Goal: Transaction & Acquisition: Purchase product/service

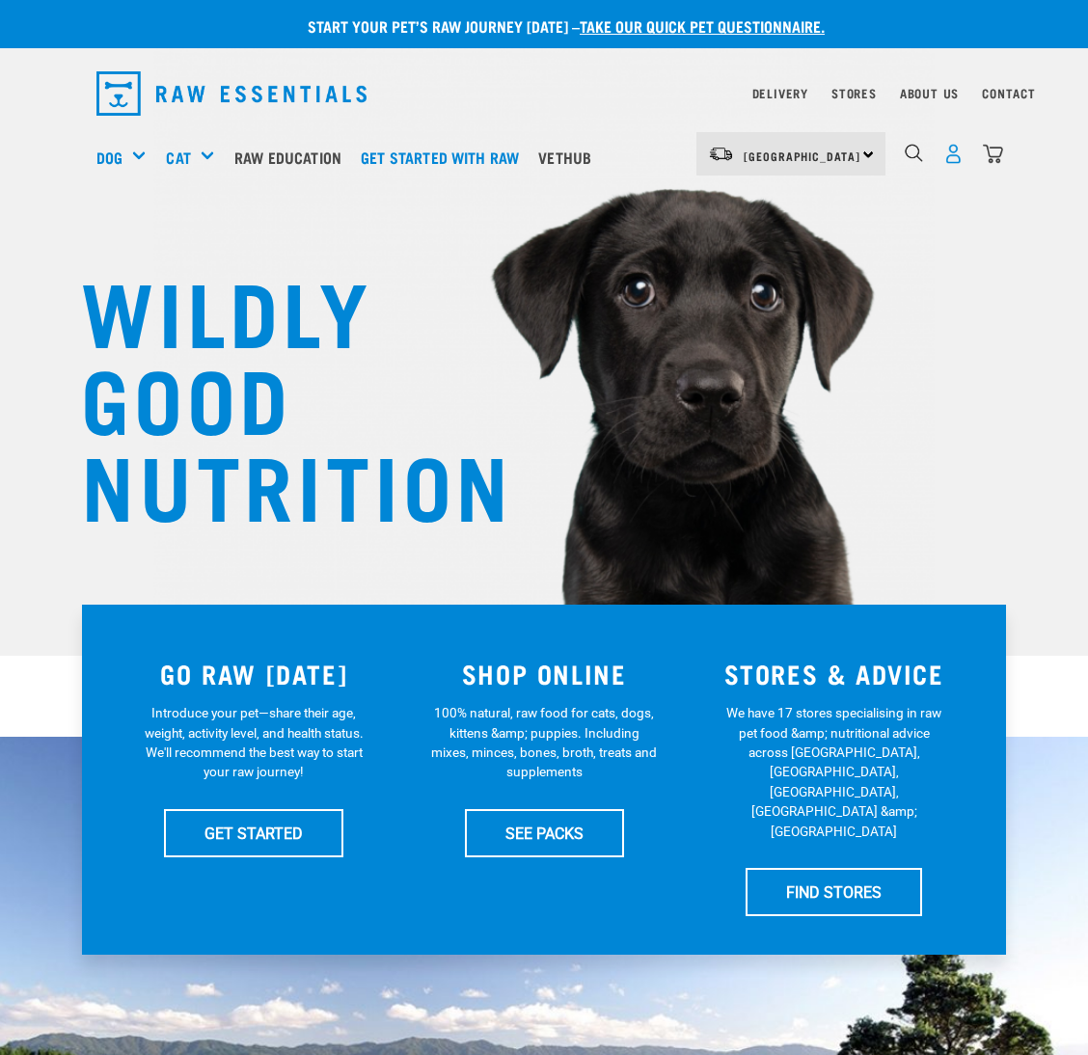
click at [954, 157] on img "dropdown navigation" at bounding box center [953, 154] width 20 height 20
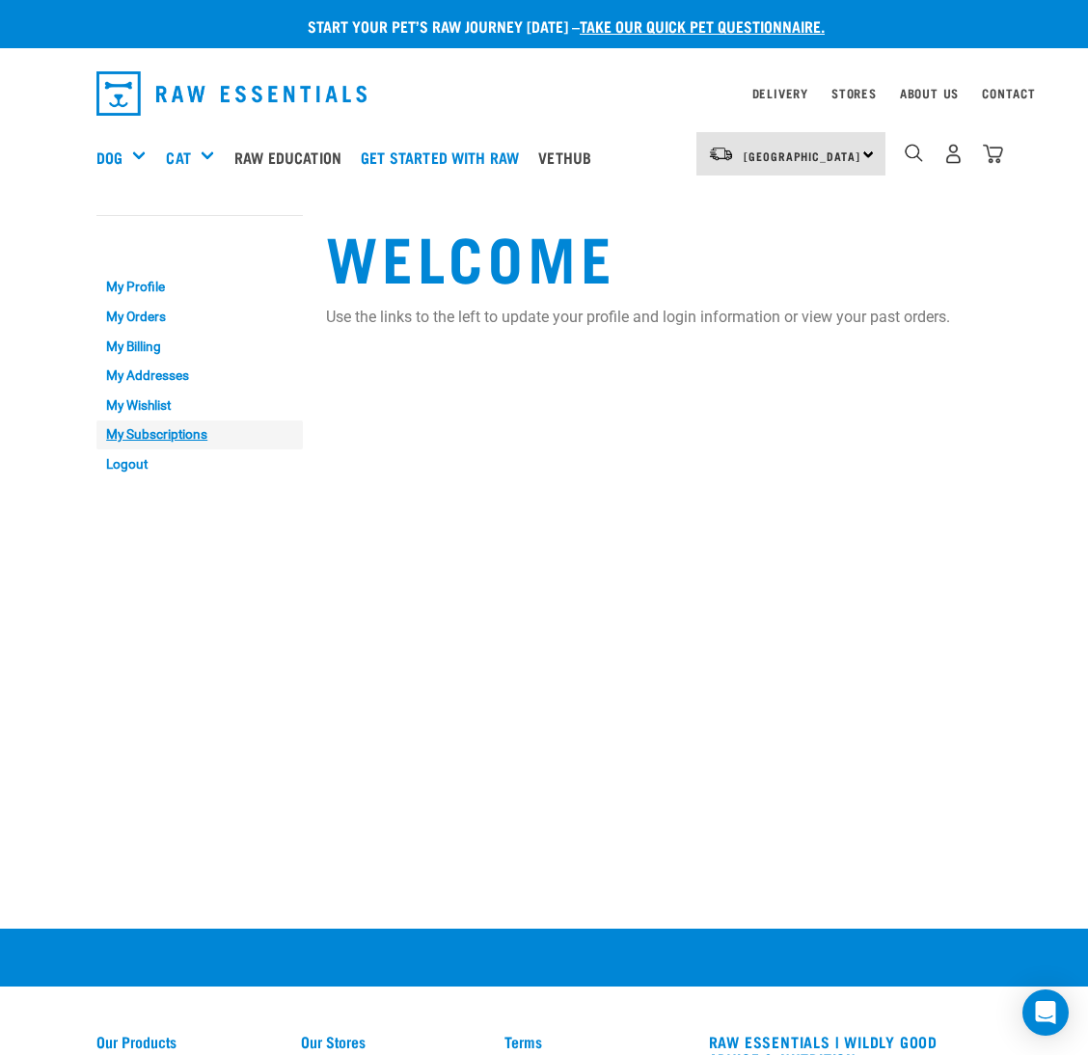
click at [163, 429] on link "My Subscriptions" at bounding box center [199, 435] width 206 height 30
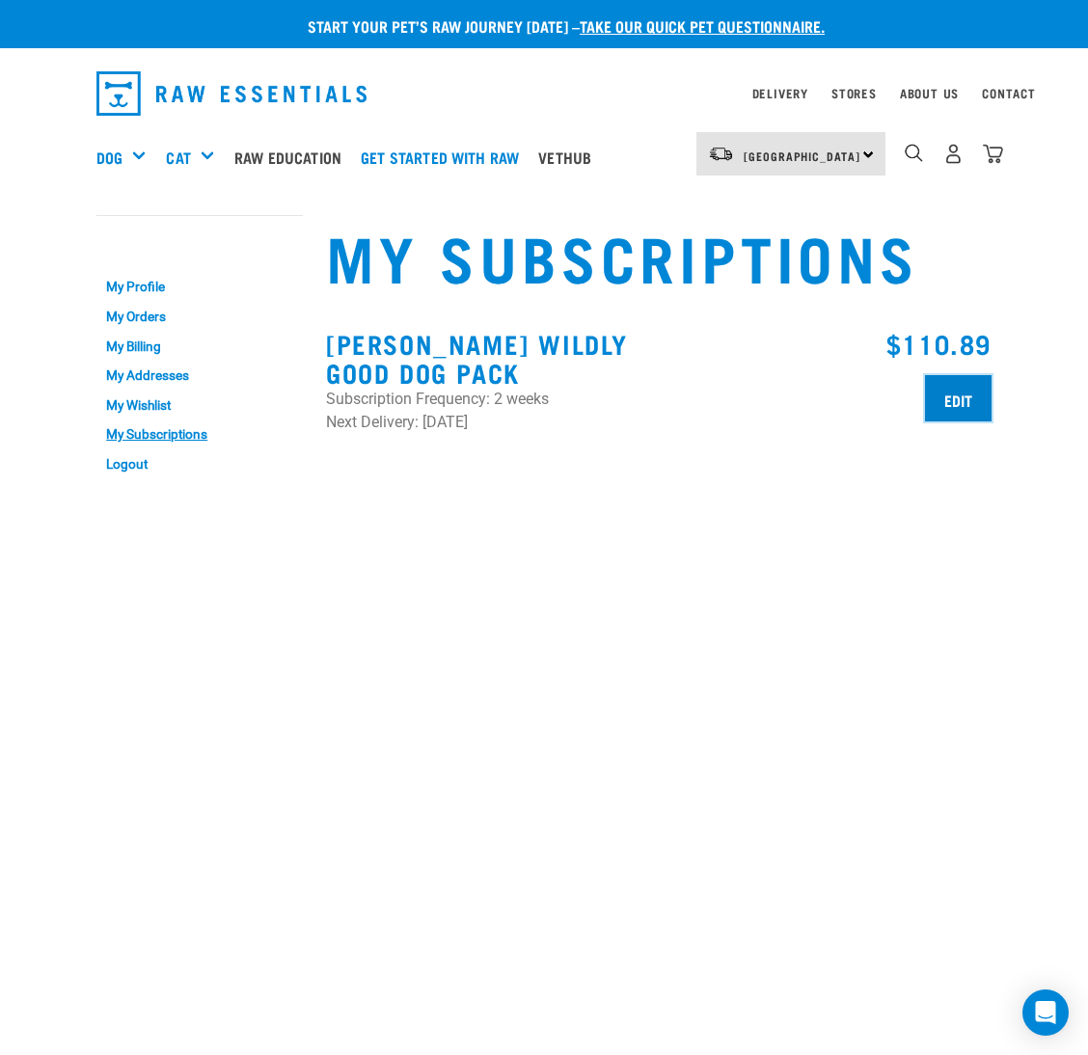
click at [961, 394] on input "Edit" at bounding box center [958, 398] width 67 height 46
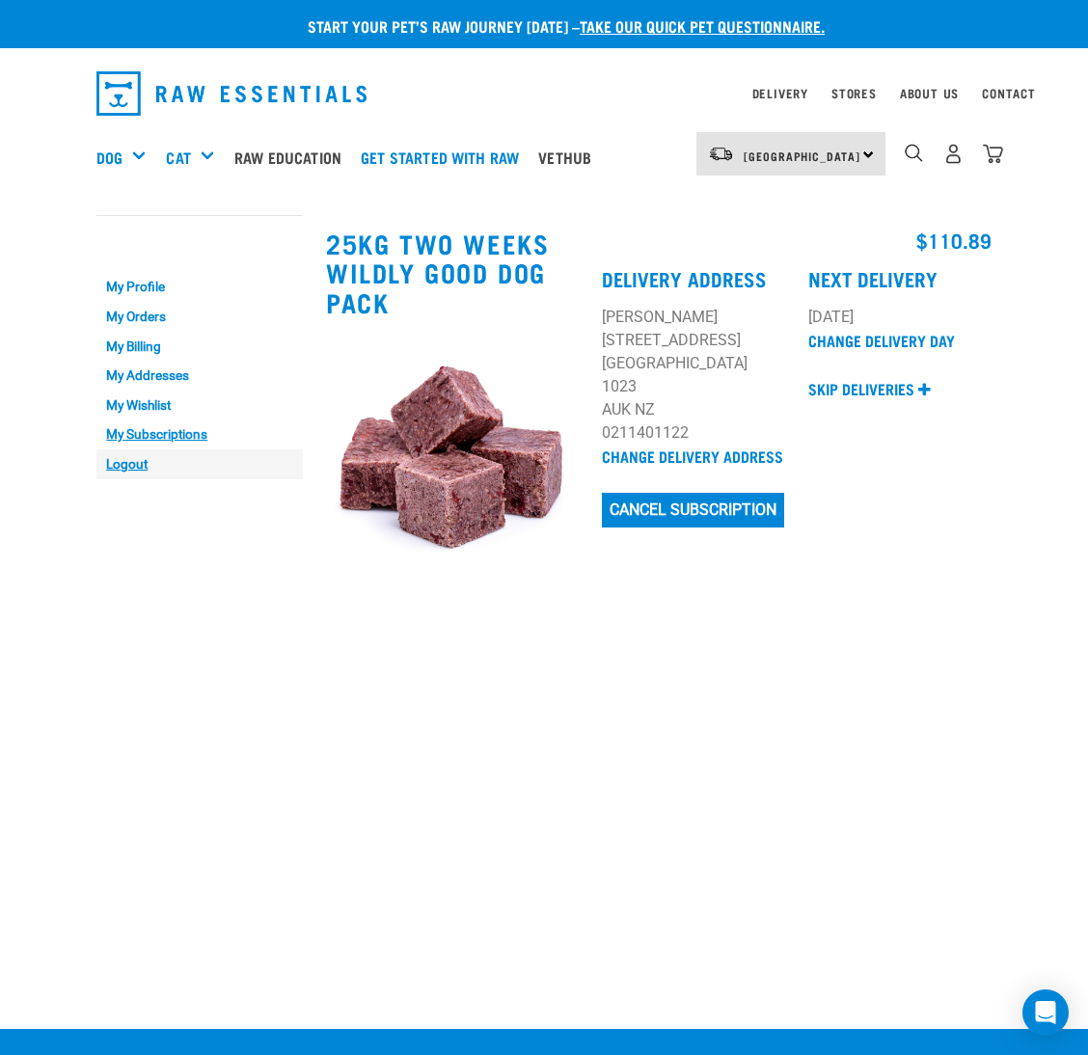
click at [134, 470] on link "Logout" at bounding box center [199, 464] width 206 height 30
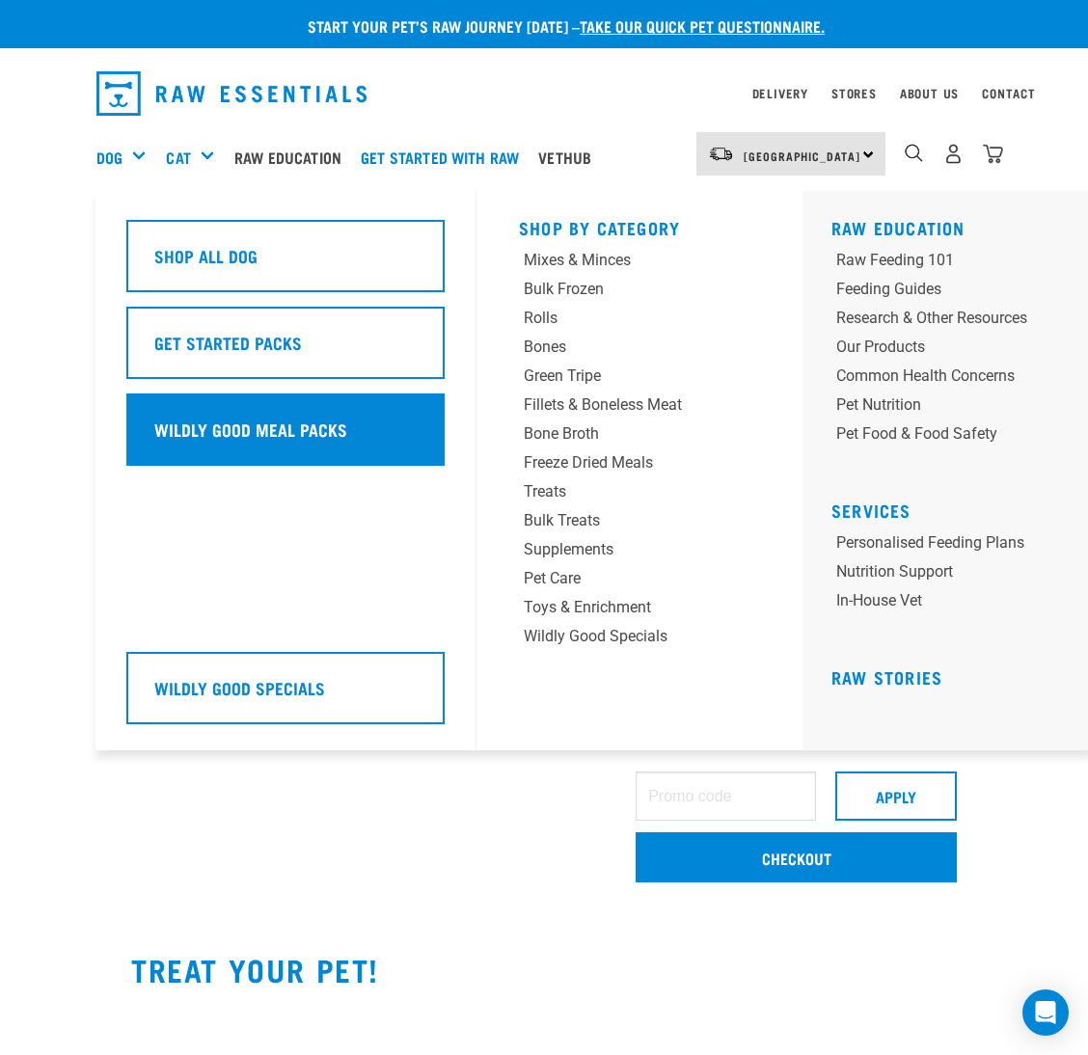
click at [276, 407] on div "Wildly Good Meal Packs" at bounding box center [285, 429] width 318 height 72
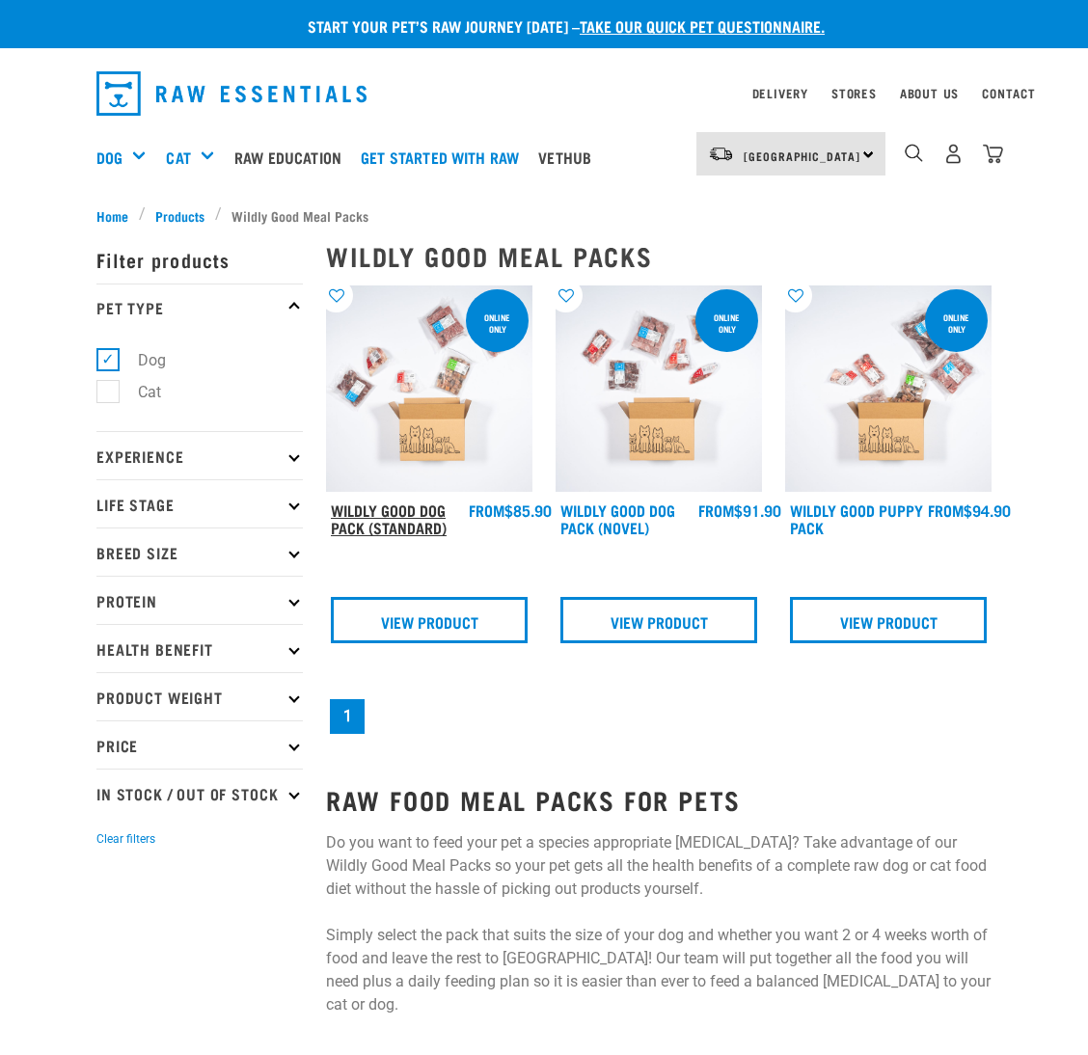
click at [374, 517] on link "Wildly Good Dog Pack (Standard)" at bounding box center [389, 518] width 116 height 26
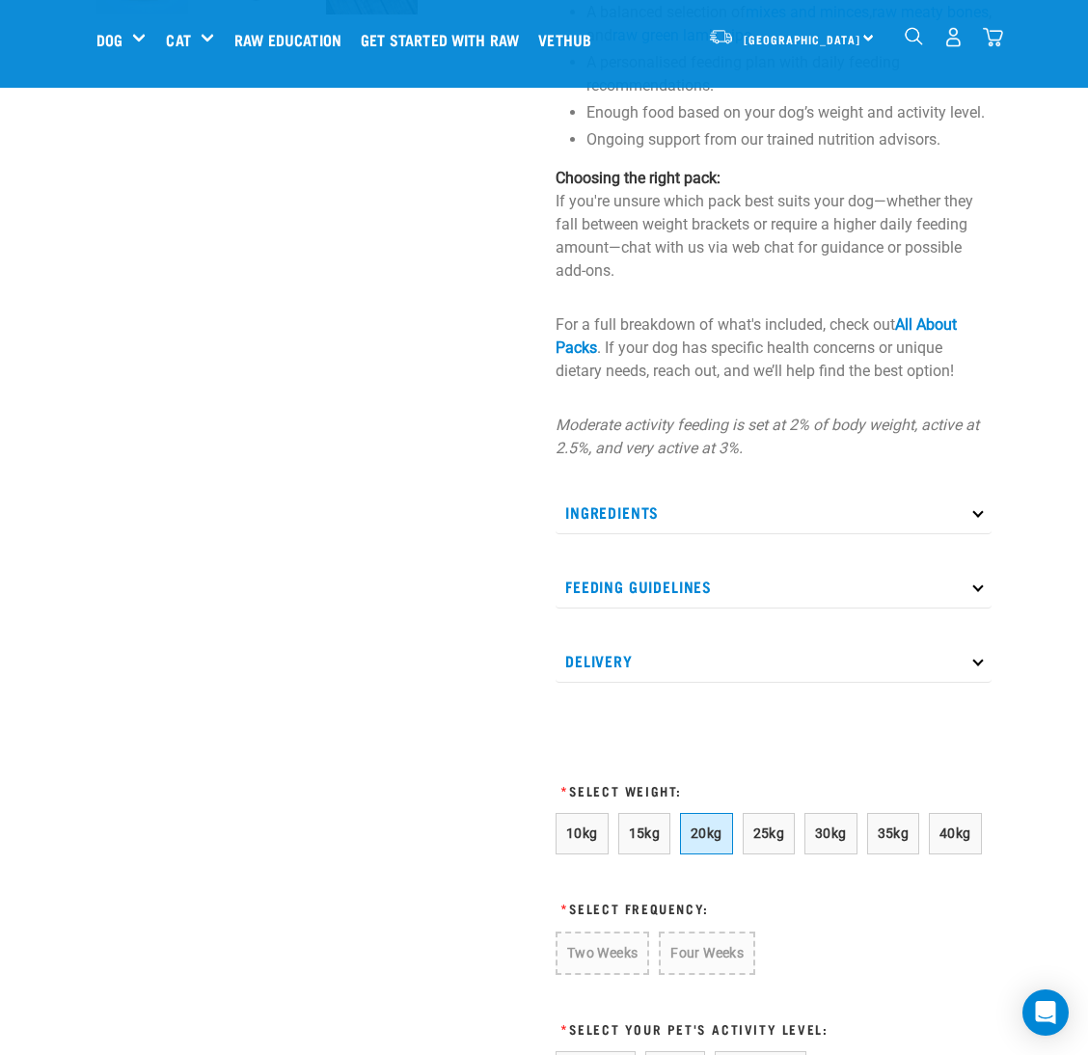
scroll to position [867, 0]
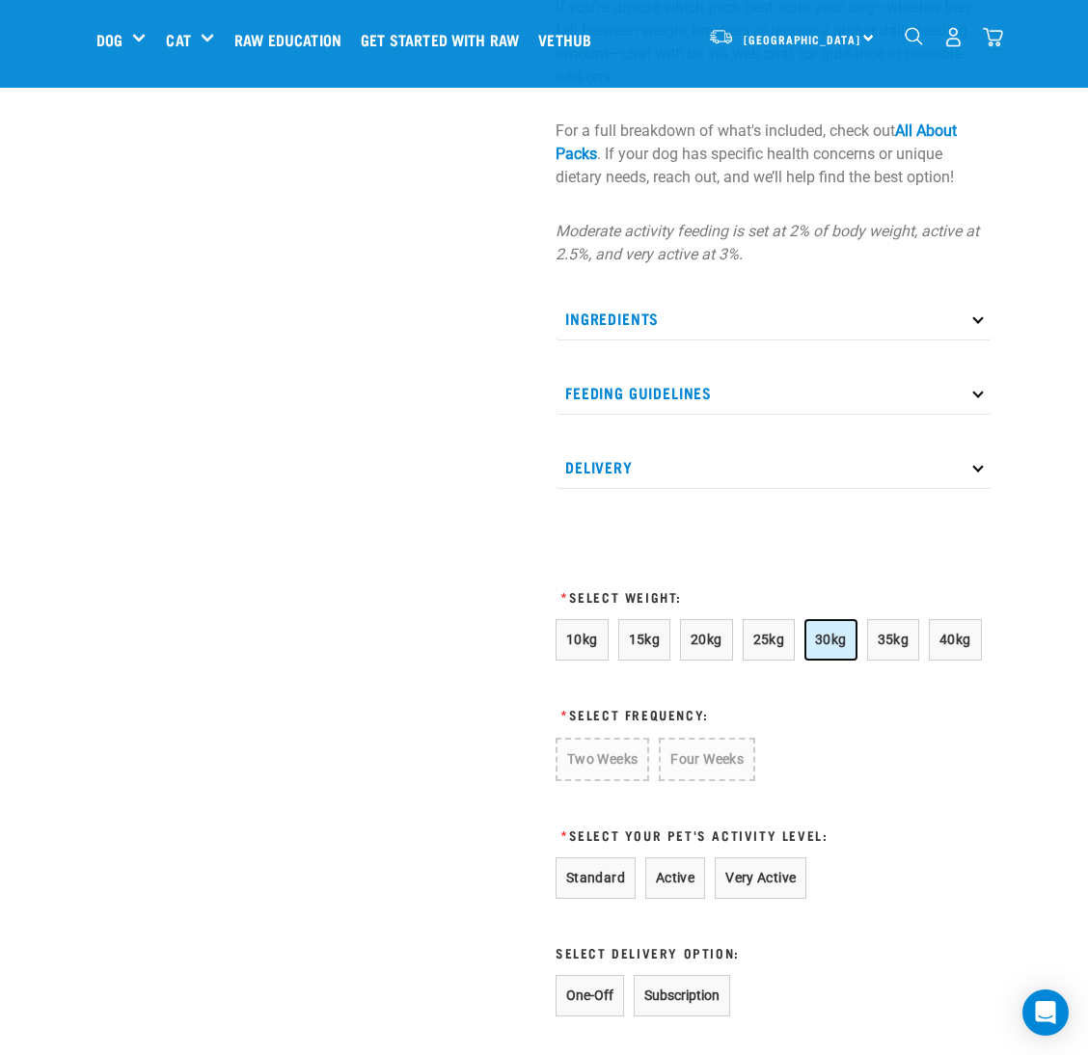
click at [843, 636] on span "30kg" at bounding box center [831, 639] width 32 height 15
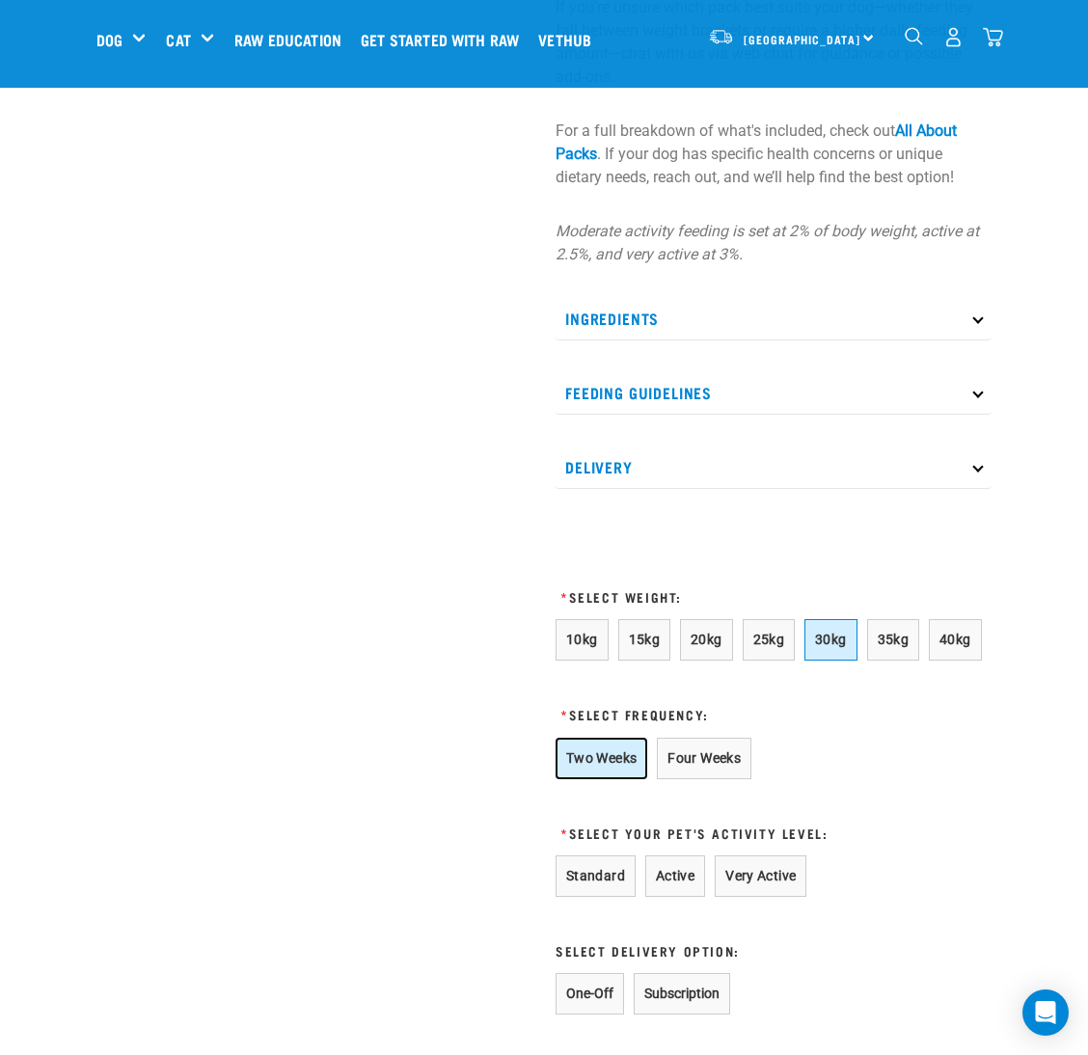
click at [572, 751] on button "Two Weeks" at bounding box center [601, 758] width 92 height 41
click at [582, 885] on button "Standard" at bounding box center [595, 875] width 80 height 41
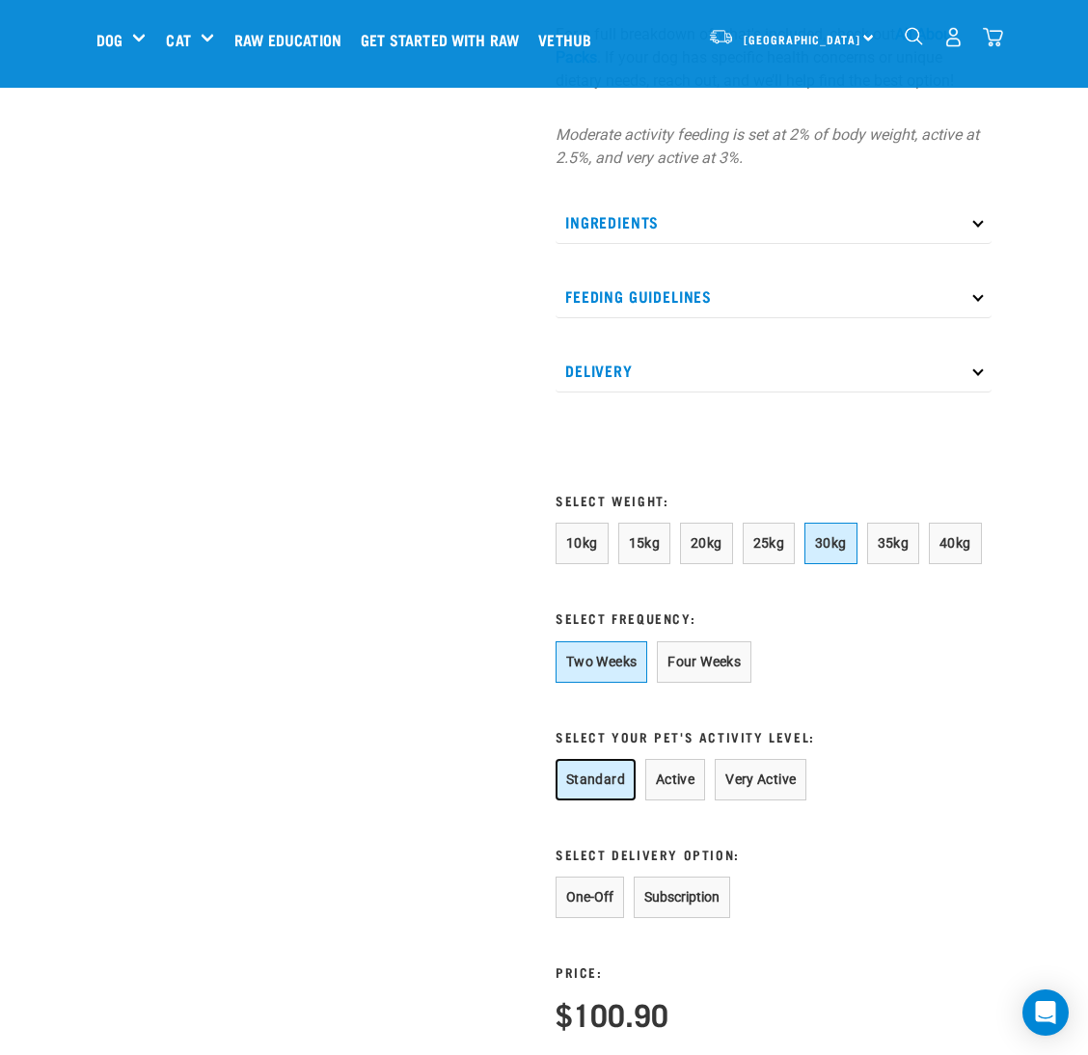
scroll to position [1157, 0]
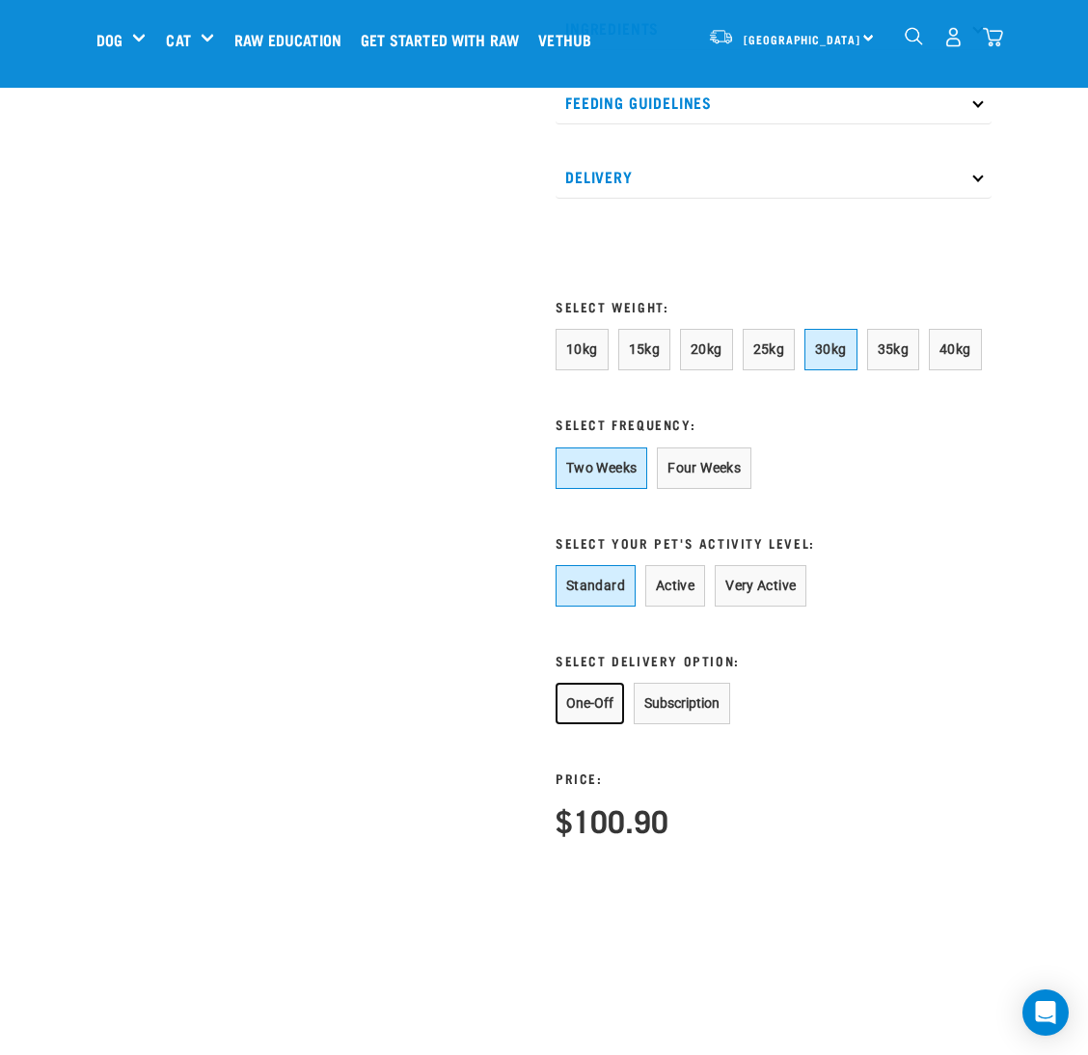
click at [593, 707] on button "One-Off" at bounding box center [589, 703] width 68 height 41
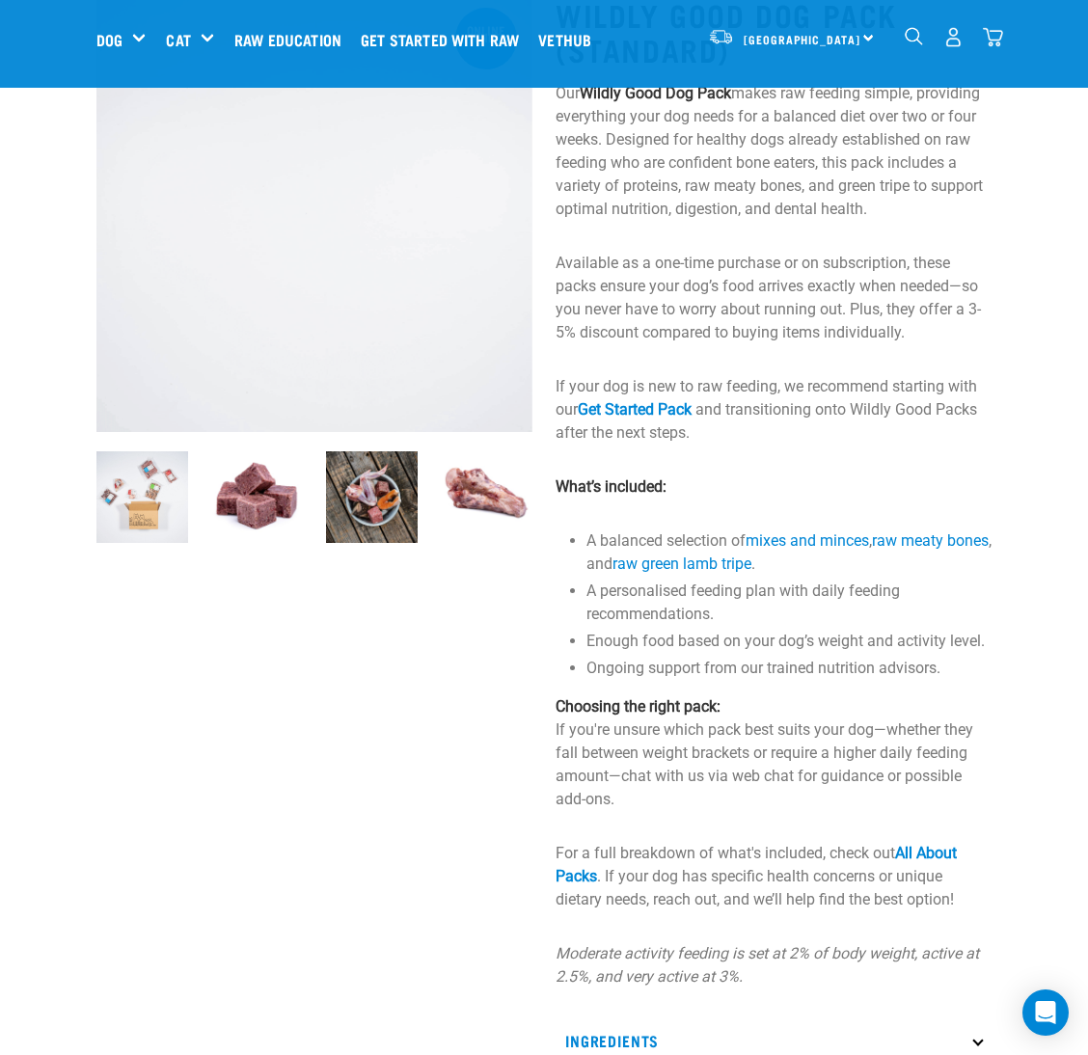
scroll to position [0, 0]
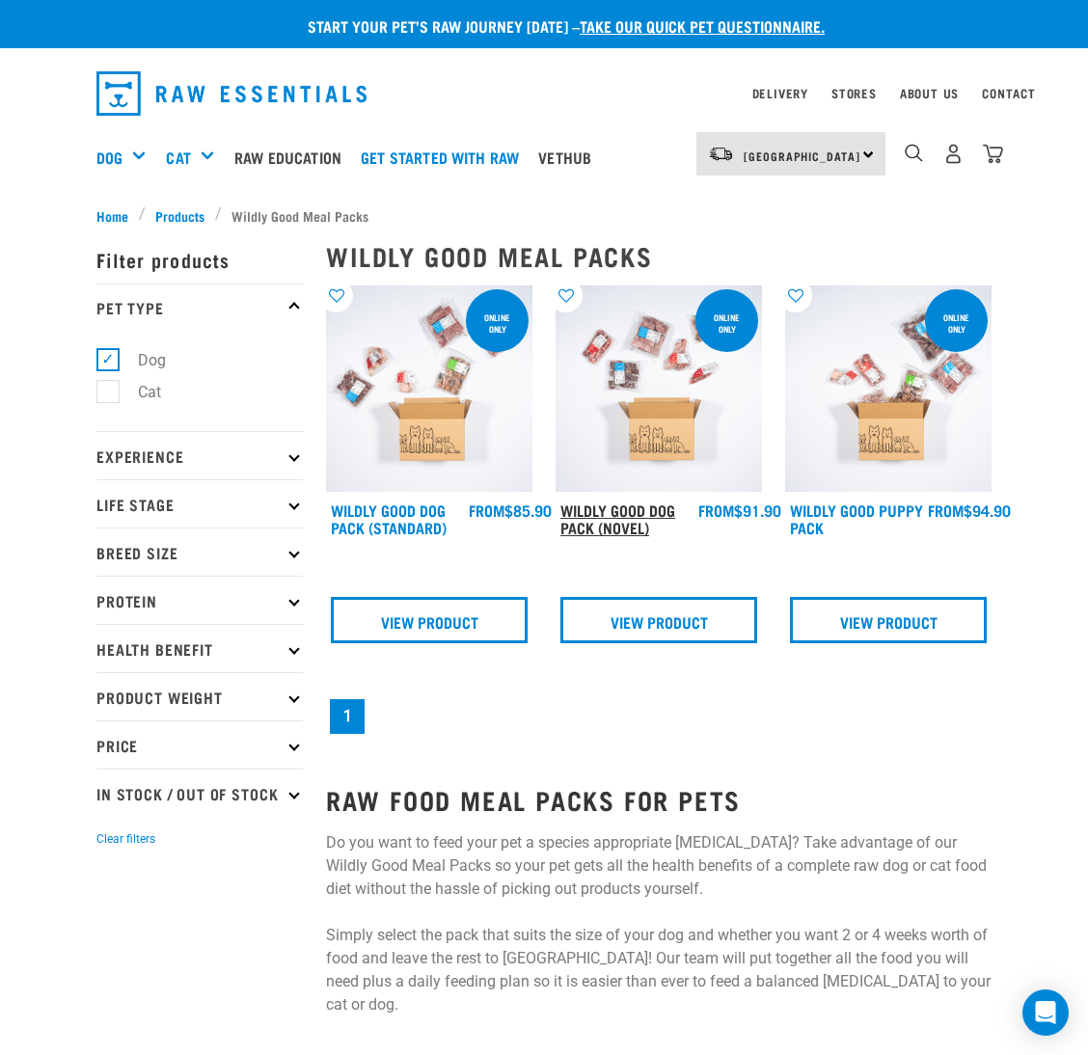
click at [606, 527] on link "Wildly Good Dog Pack (Novel)" at bounding box center [617, 518] width 115 height 26
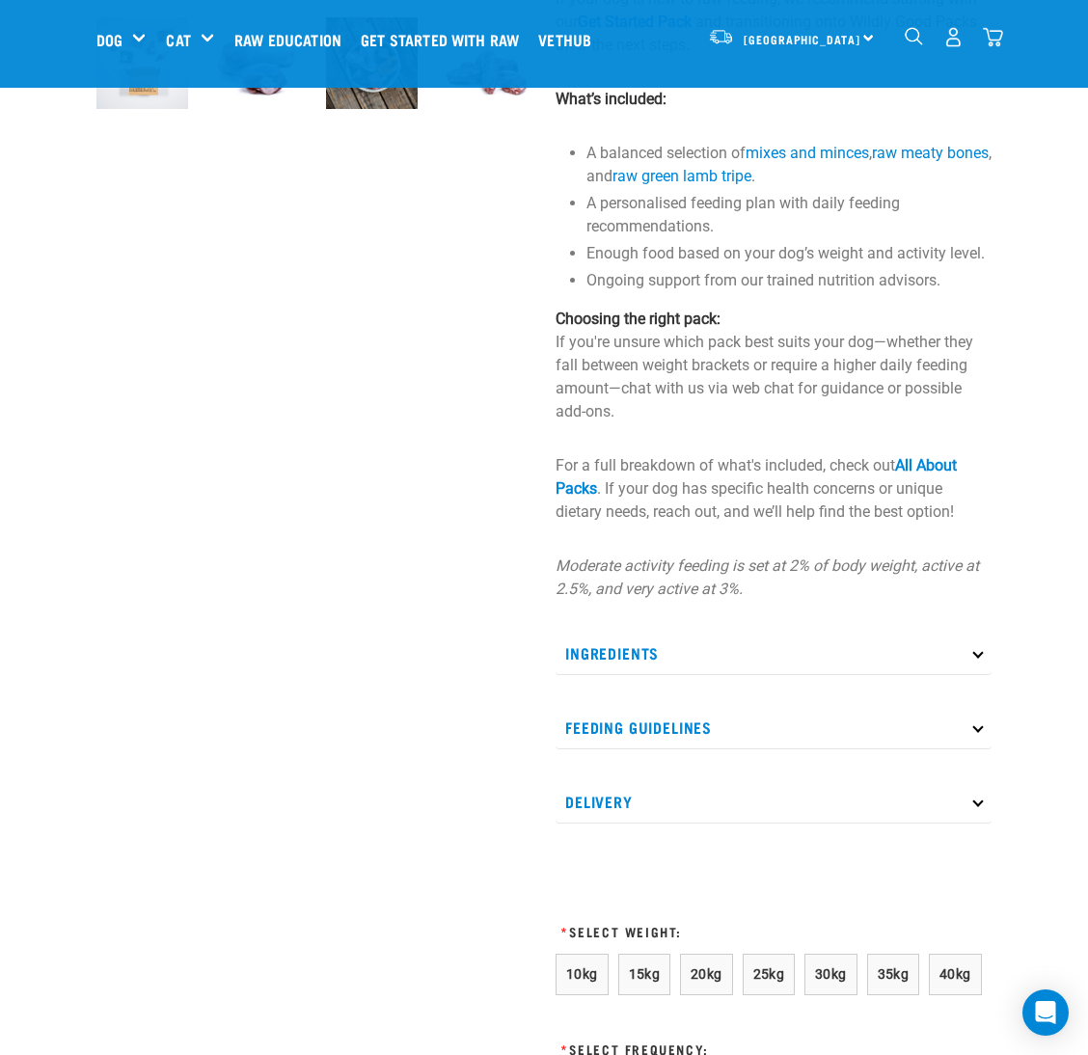
scroll to position [867, 0]
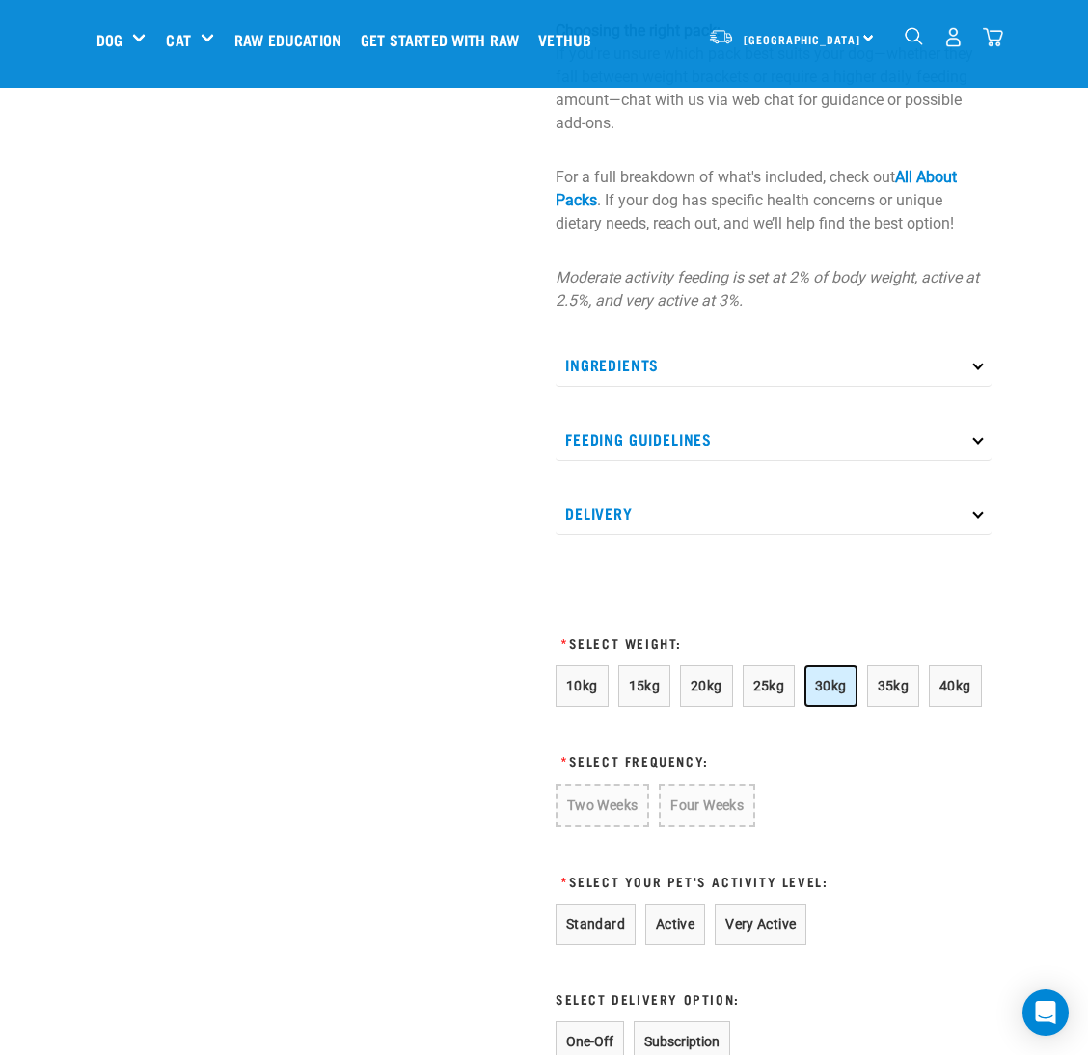
click at [811, 684] on button "30kg" at bounding box center [830, 685] width 53 height 41
click at [566, 810] on button "Two Weeks" at bounding box center [601, 804] width 92 height 41
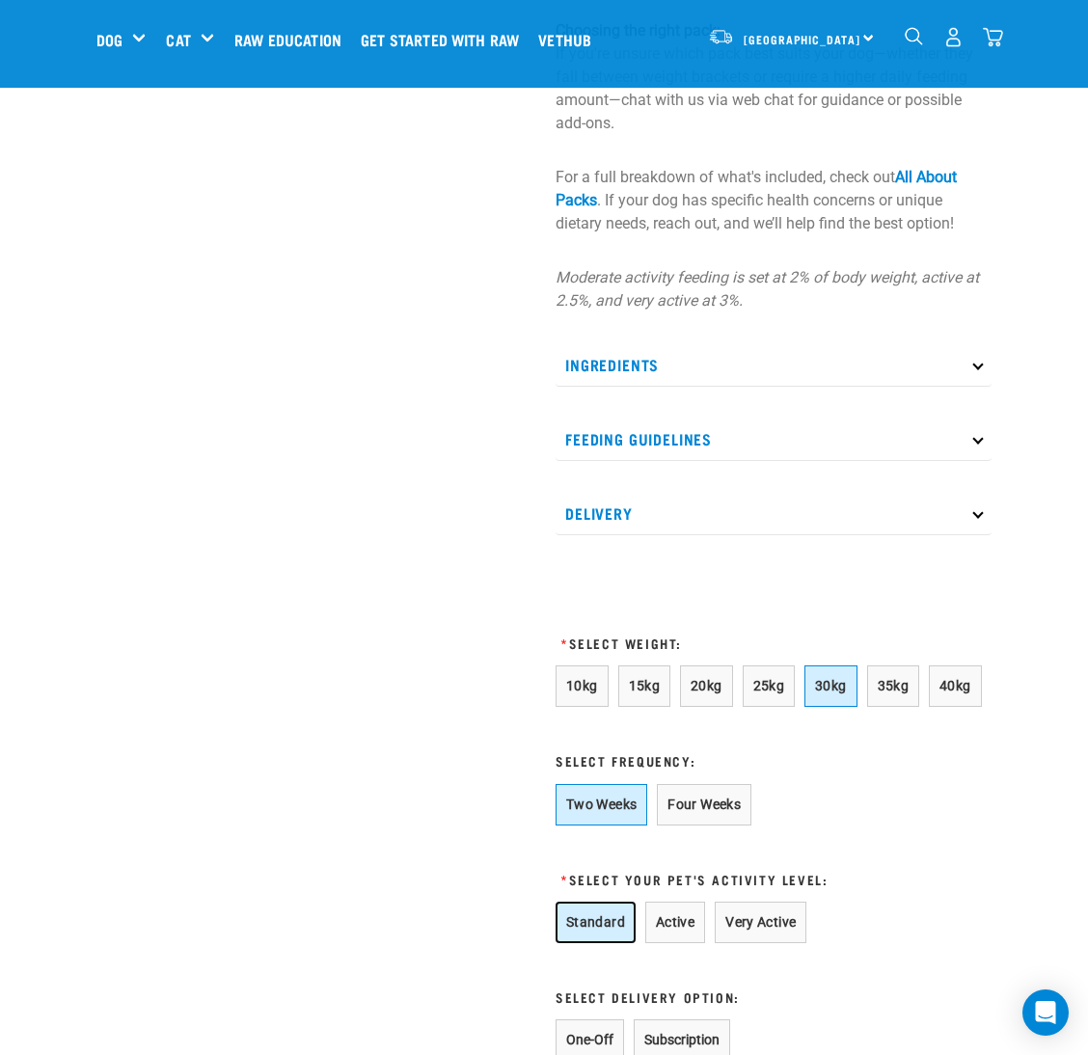
click at [582, 932] on button "Standard" at bounding box center [595, 921] width 80 height 41
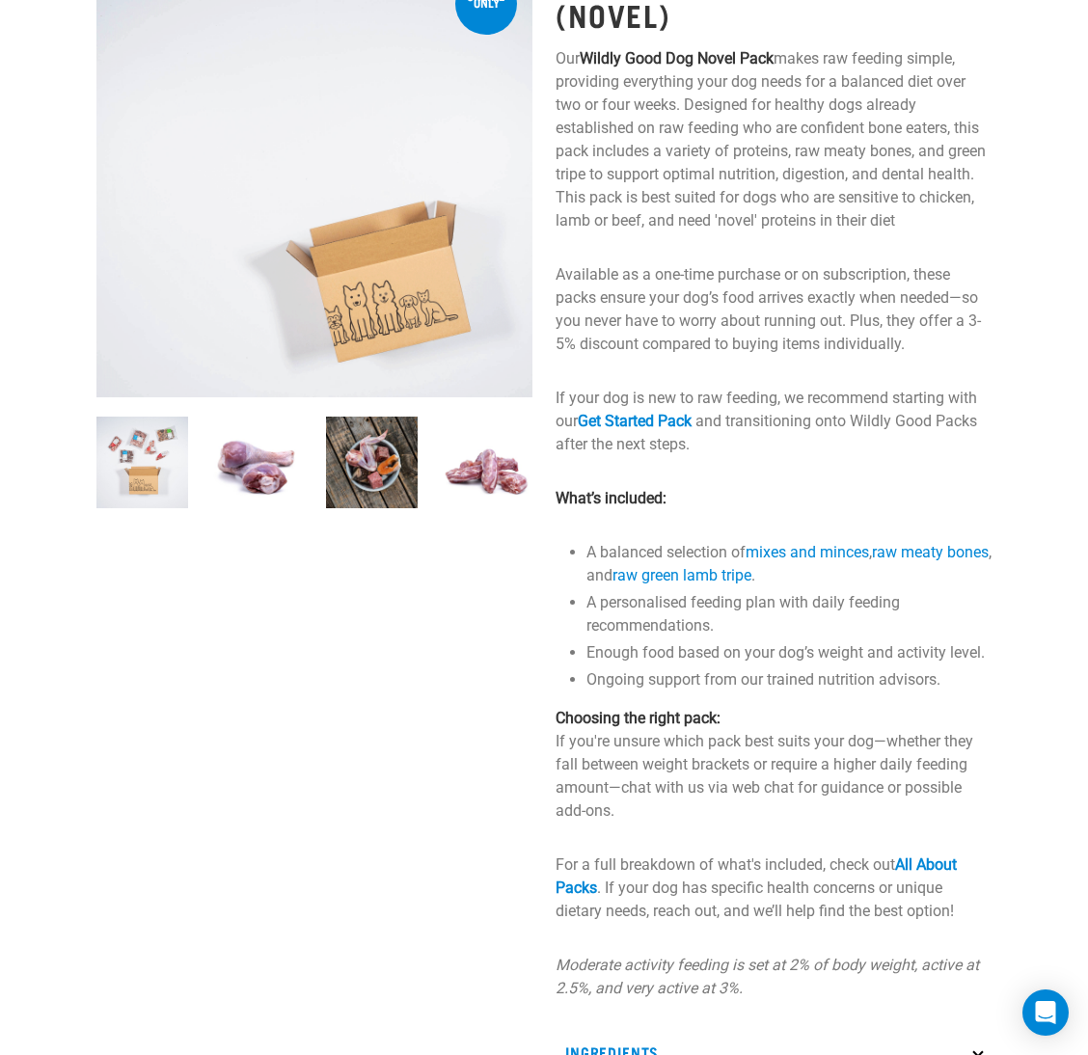
scroll to position [0, 0]
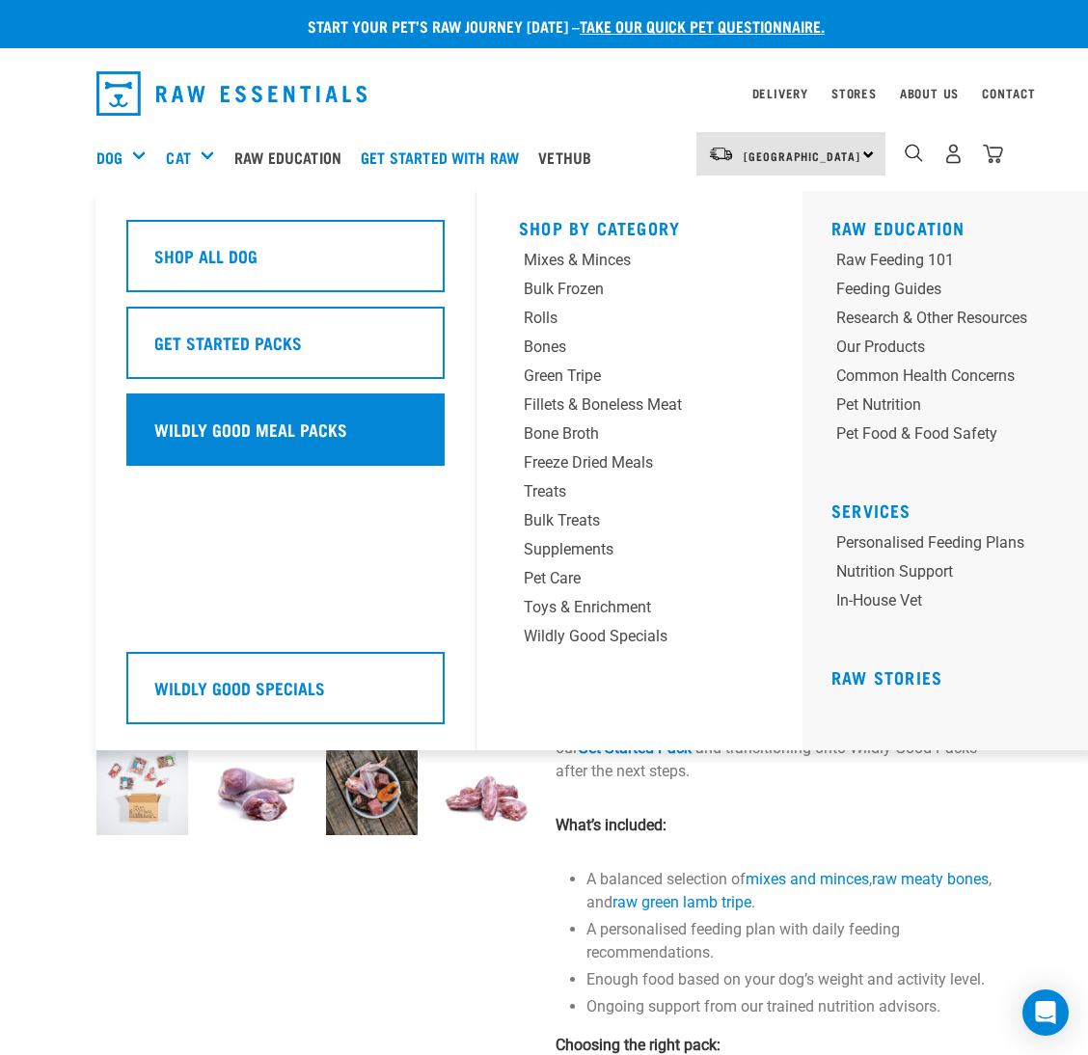
click at [223, 450] on div "Wildly Good Meal Packs" at bounding box center [285, 429] width 318 height 72
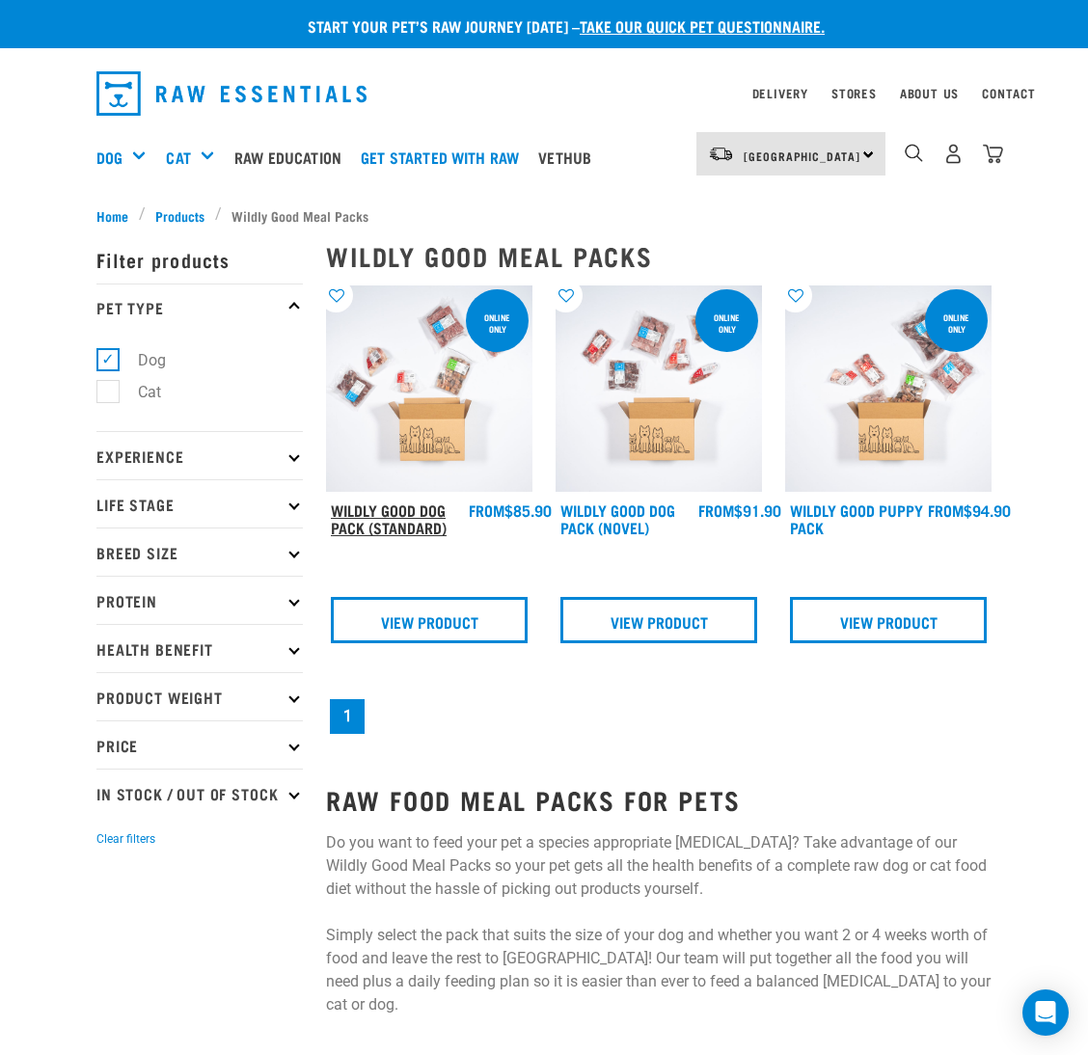
click at [416, 527] on link "Wildly Good Dog Pack (Standard)" at bounding box center [389, 518] width 116 height 26
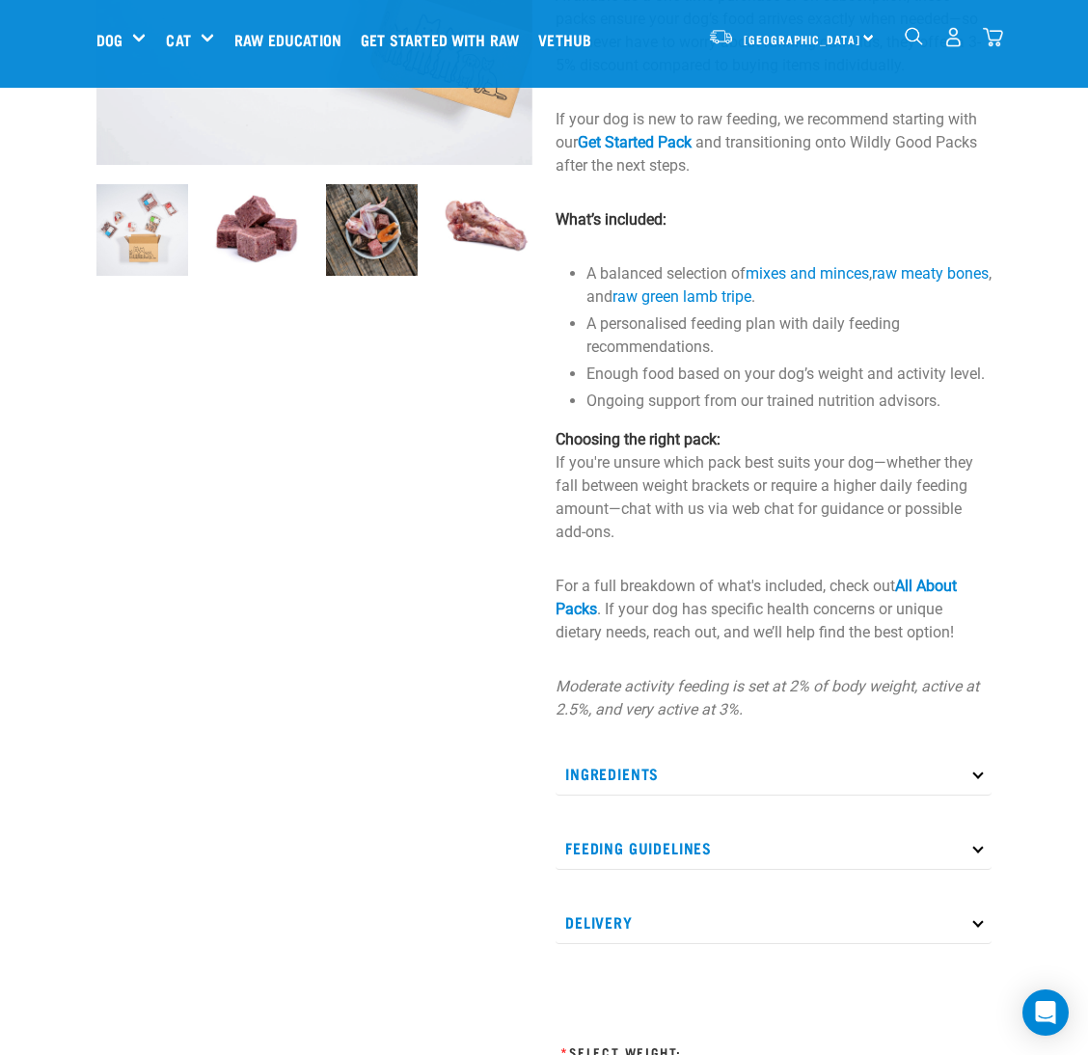
scroll to position [867, 0]
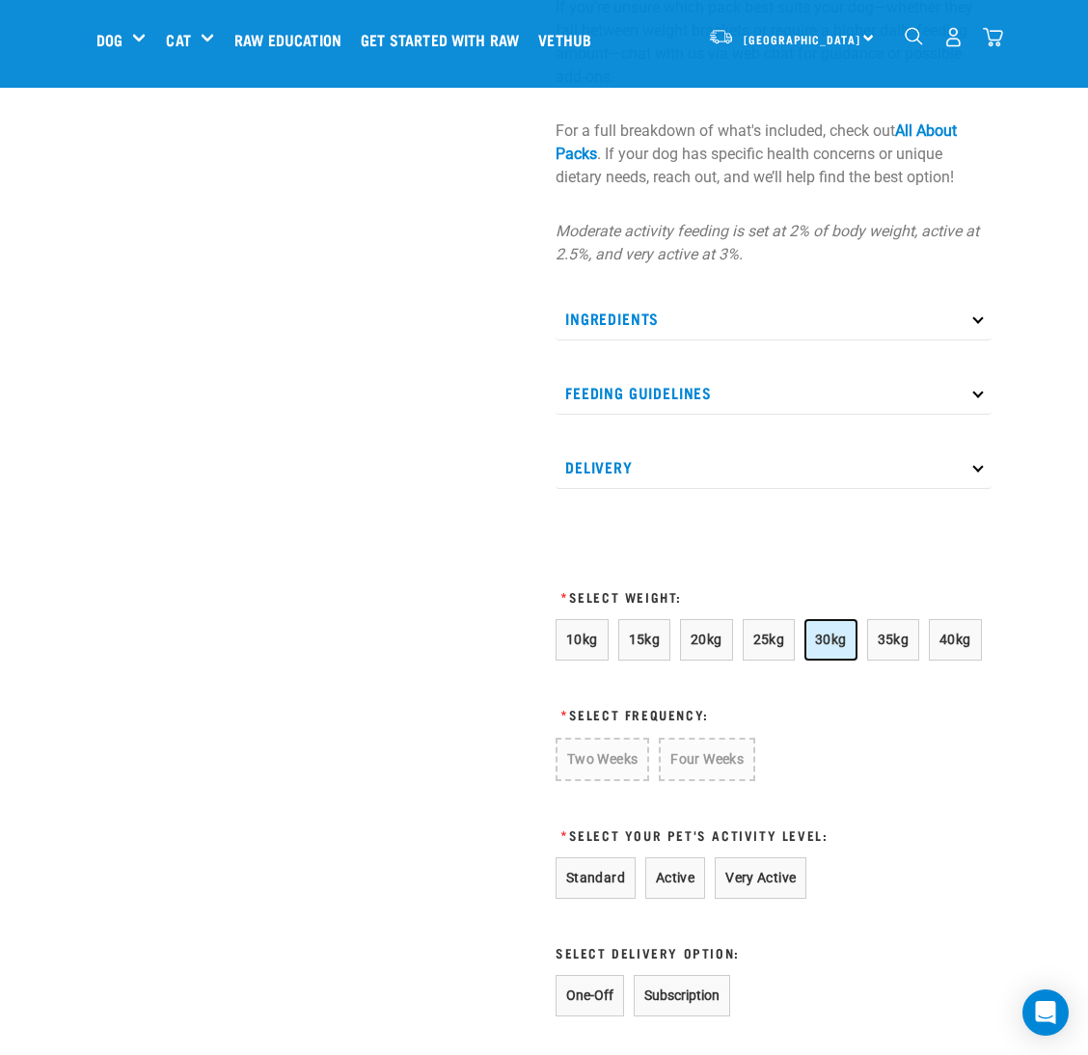
click at [815, 642] on span "30kg" at bounding box center [831, 639] width 32 height 15
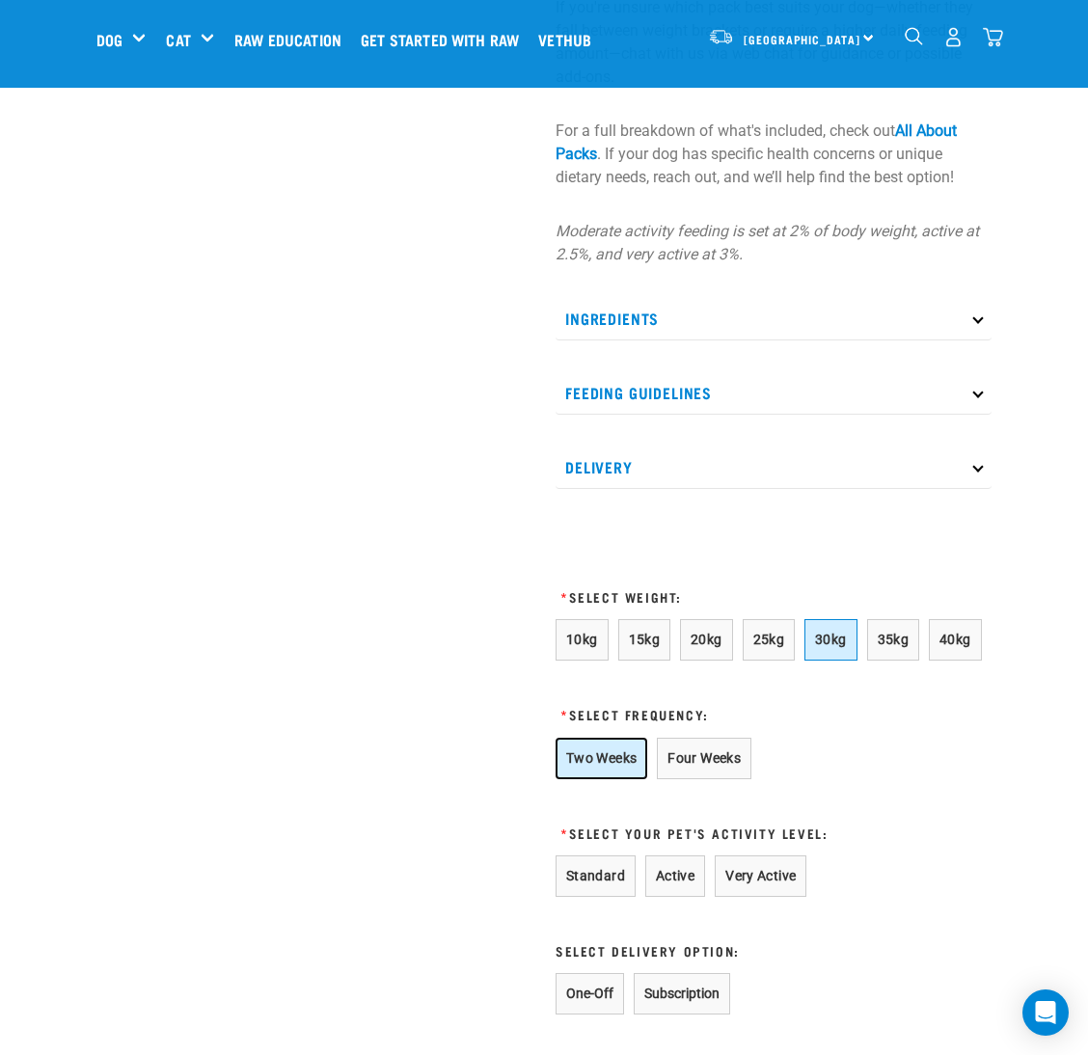
drag, startPoint x: 611, startPoint y: 745, endPoint x: 616, endPoint y: 755, distance: 10.8
click at [611, 747] on button "Two Weeks" at bounding box center [601, 758] width 92 height 41
click at [588, 874] on button "Standard" at bounding box center [595, 875] width 80 height 41
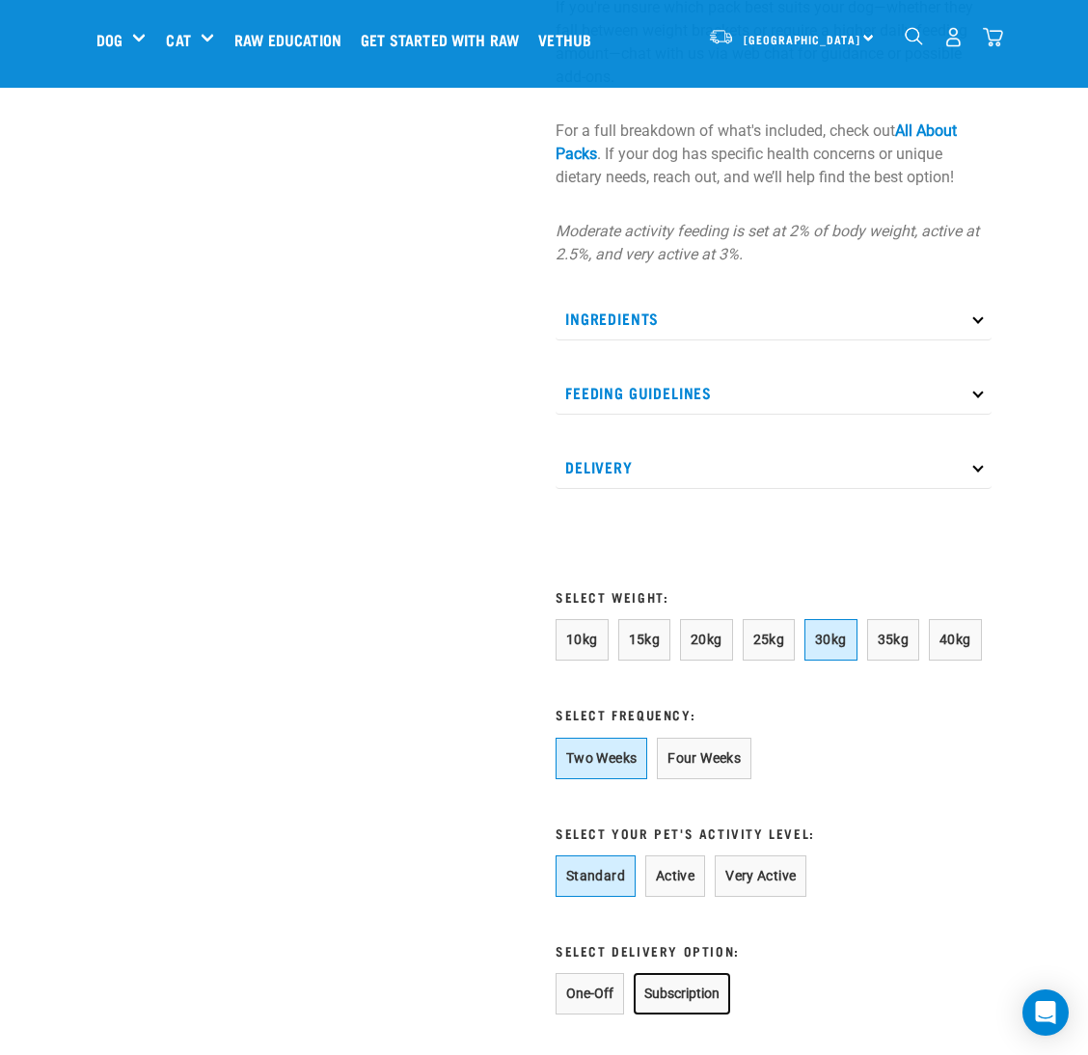
click at [690, 981] on button "Subscription" at bounding box center [681, 993] width 96 height 41
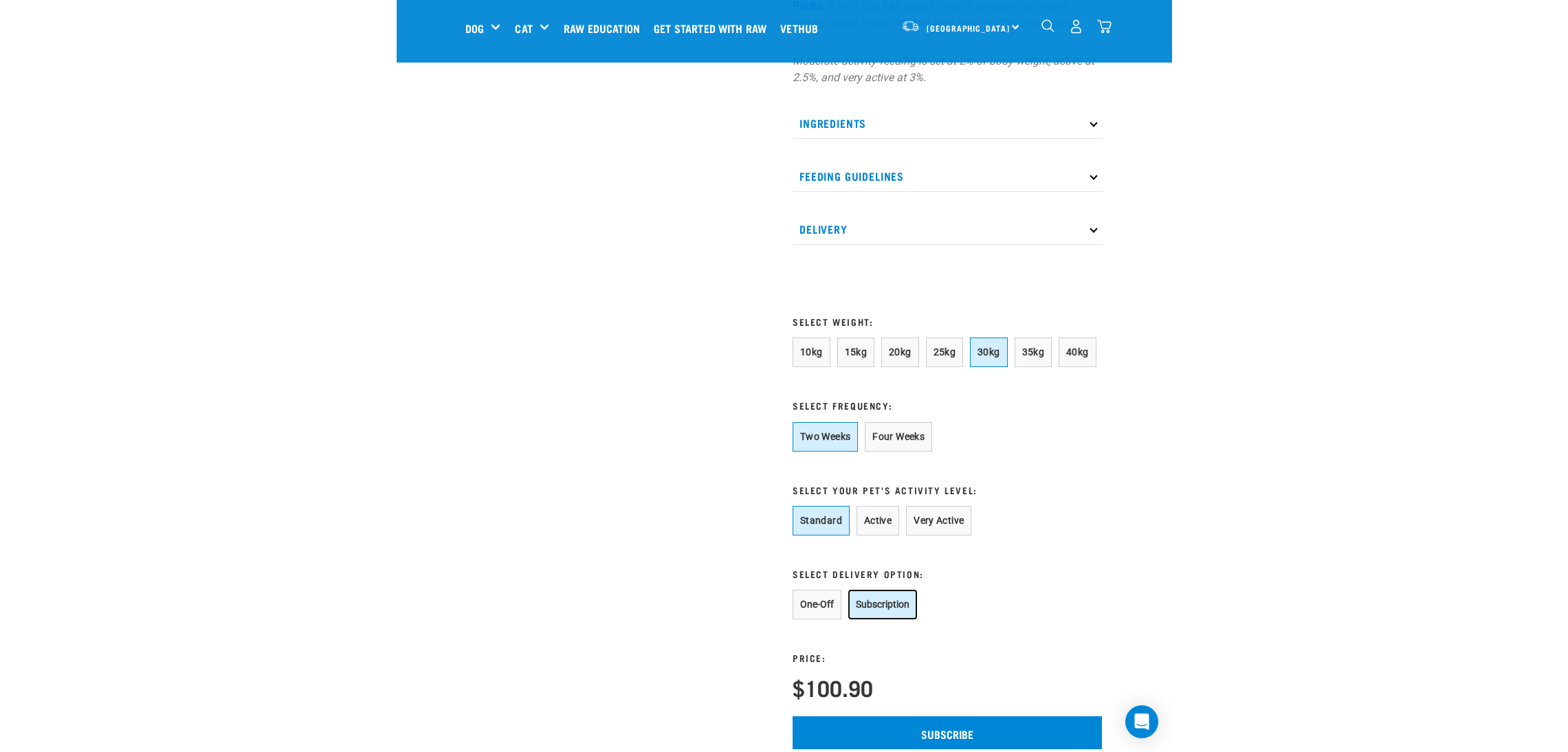
scroll to position [825, 0]
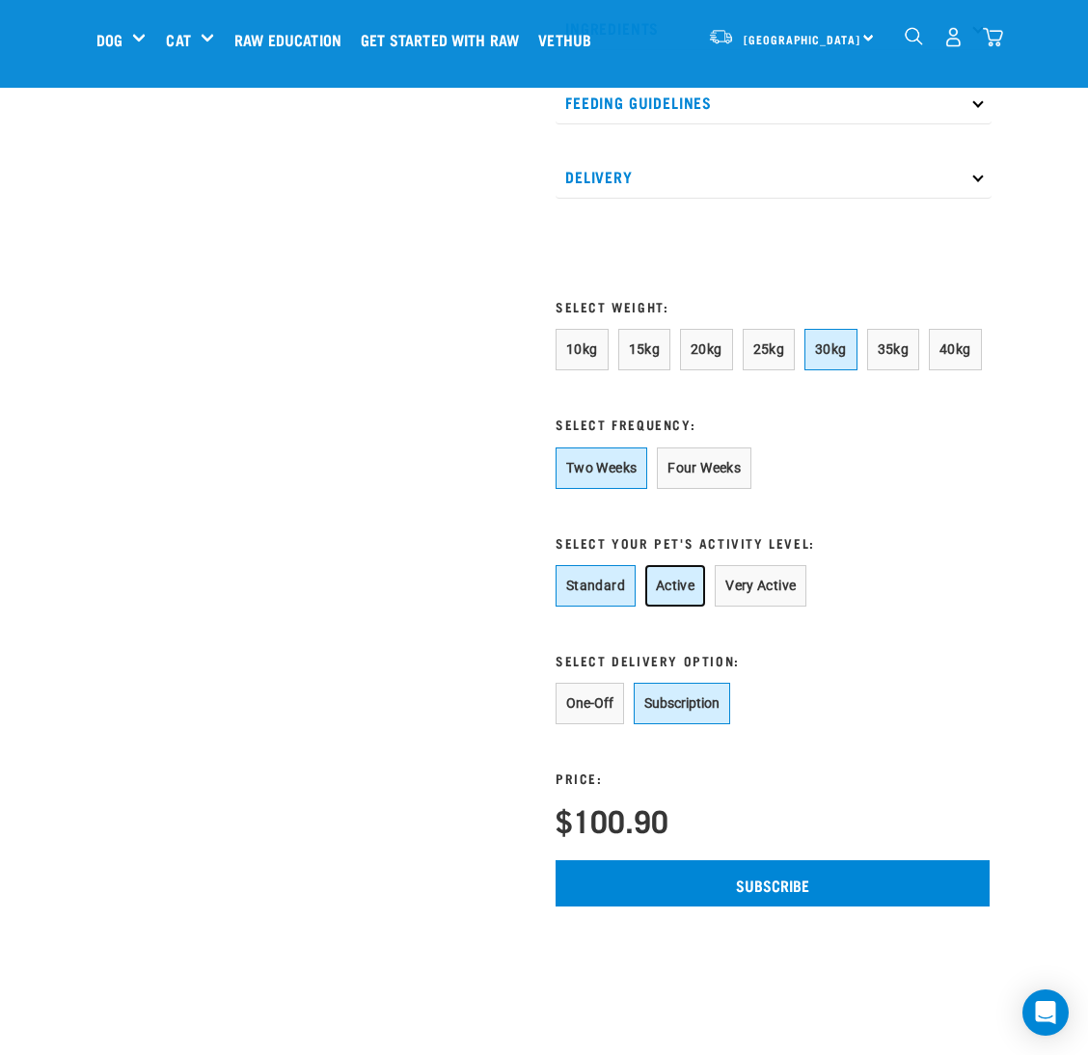
click at [655, 587] on button "Active" at bounding box center [675, 585] width 60 height 41
click at [612, 592] on button "Standard" at bounding box center [595, 585] width 80 height 41
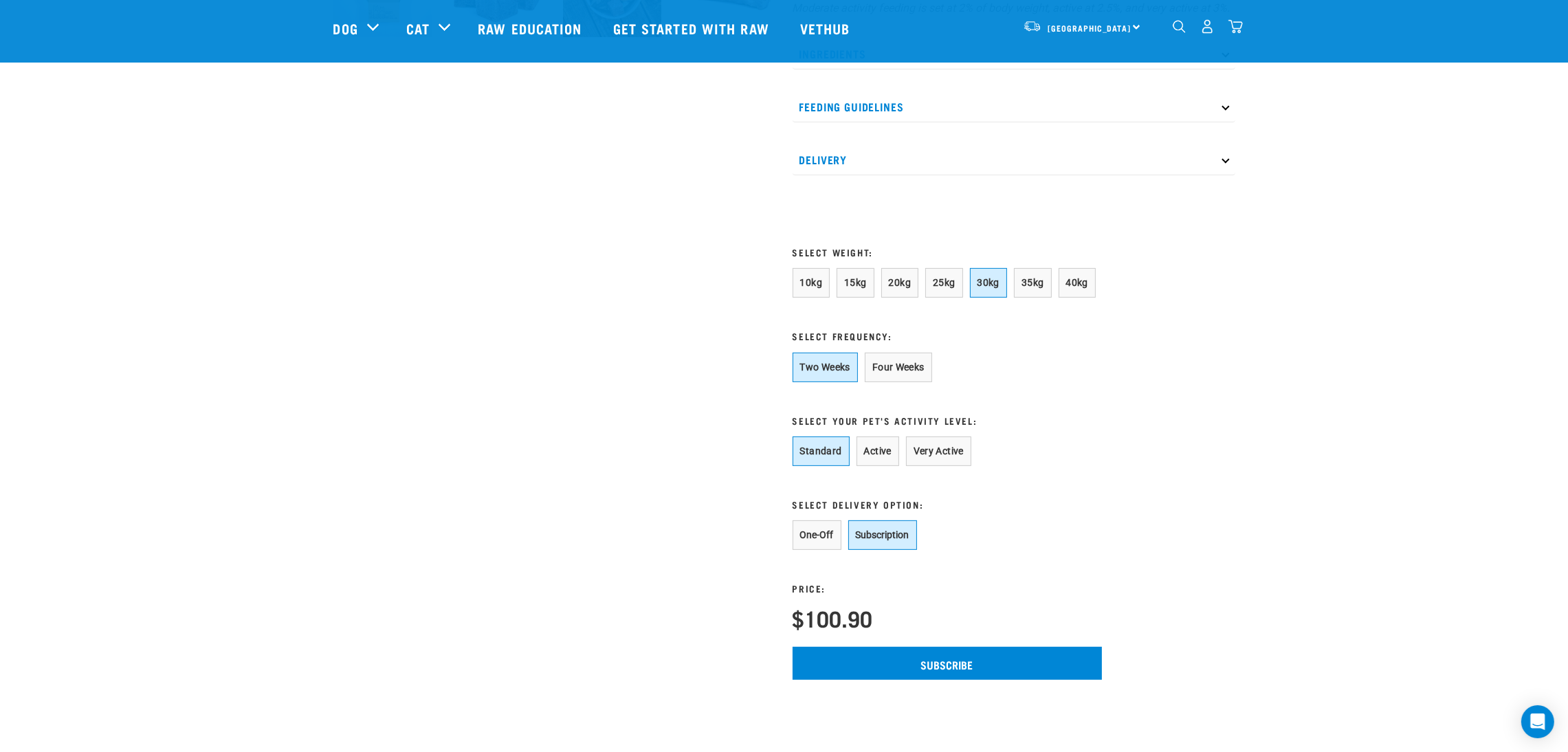
scroll to position [721, 0]
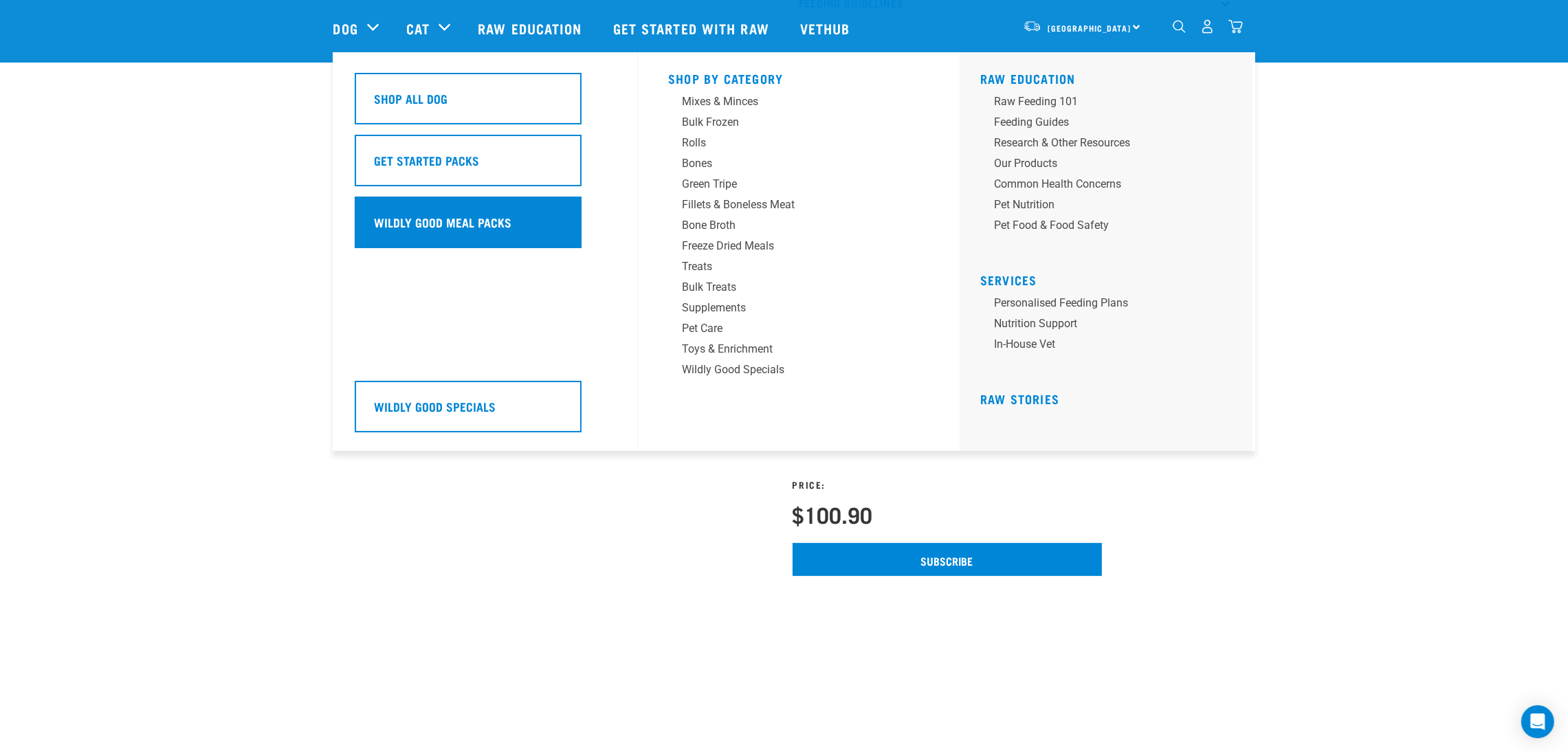
click at [428, 223] on h5 "Wildly Good Meal Packs" at bounding box center [443, 222] width 138 height 18
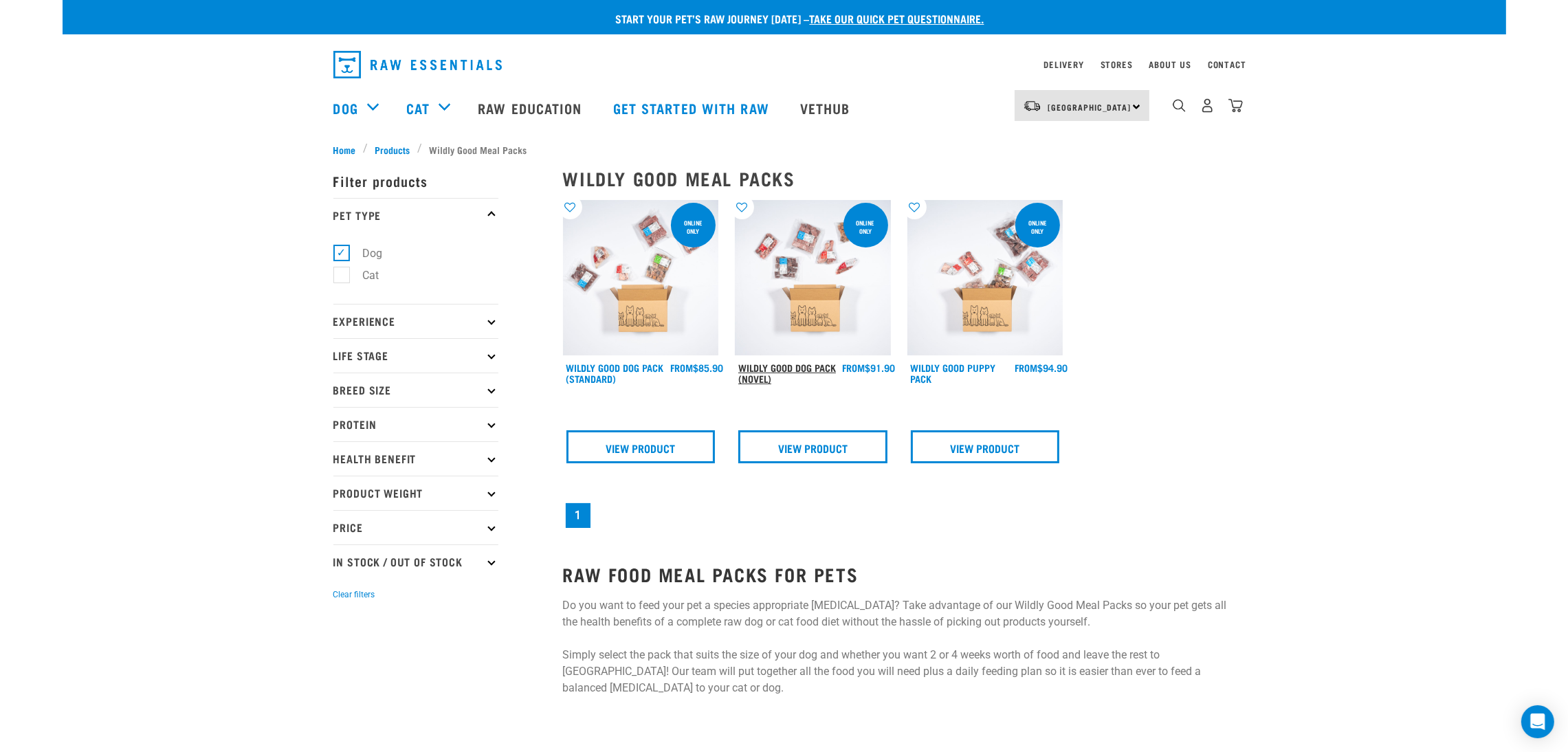
click at [747, 367] on link "Wildly Good Dog Pack (Novel)" at bounding box center [787, 373] width 98 height 16
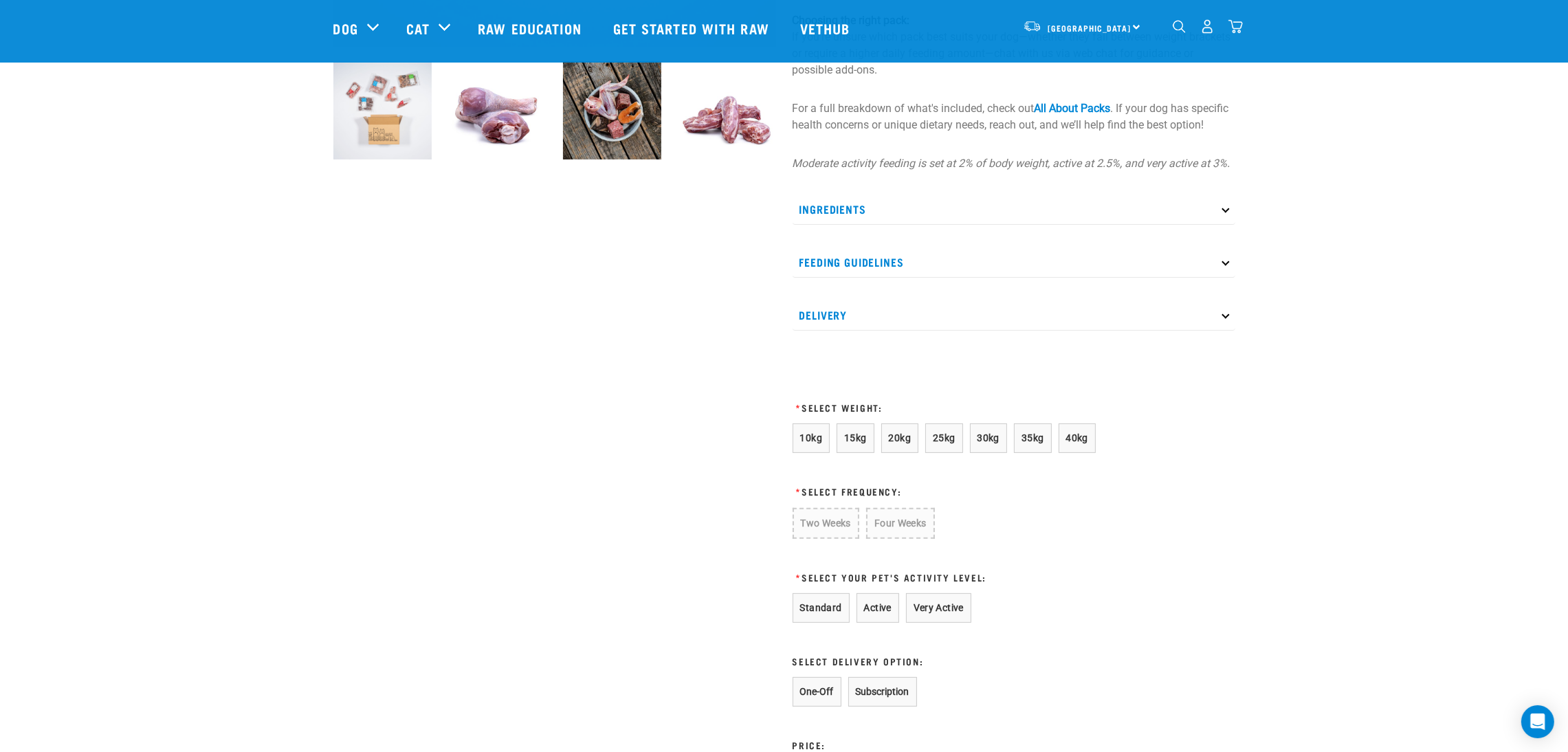
scroll to position [618, 0]
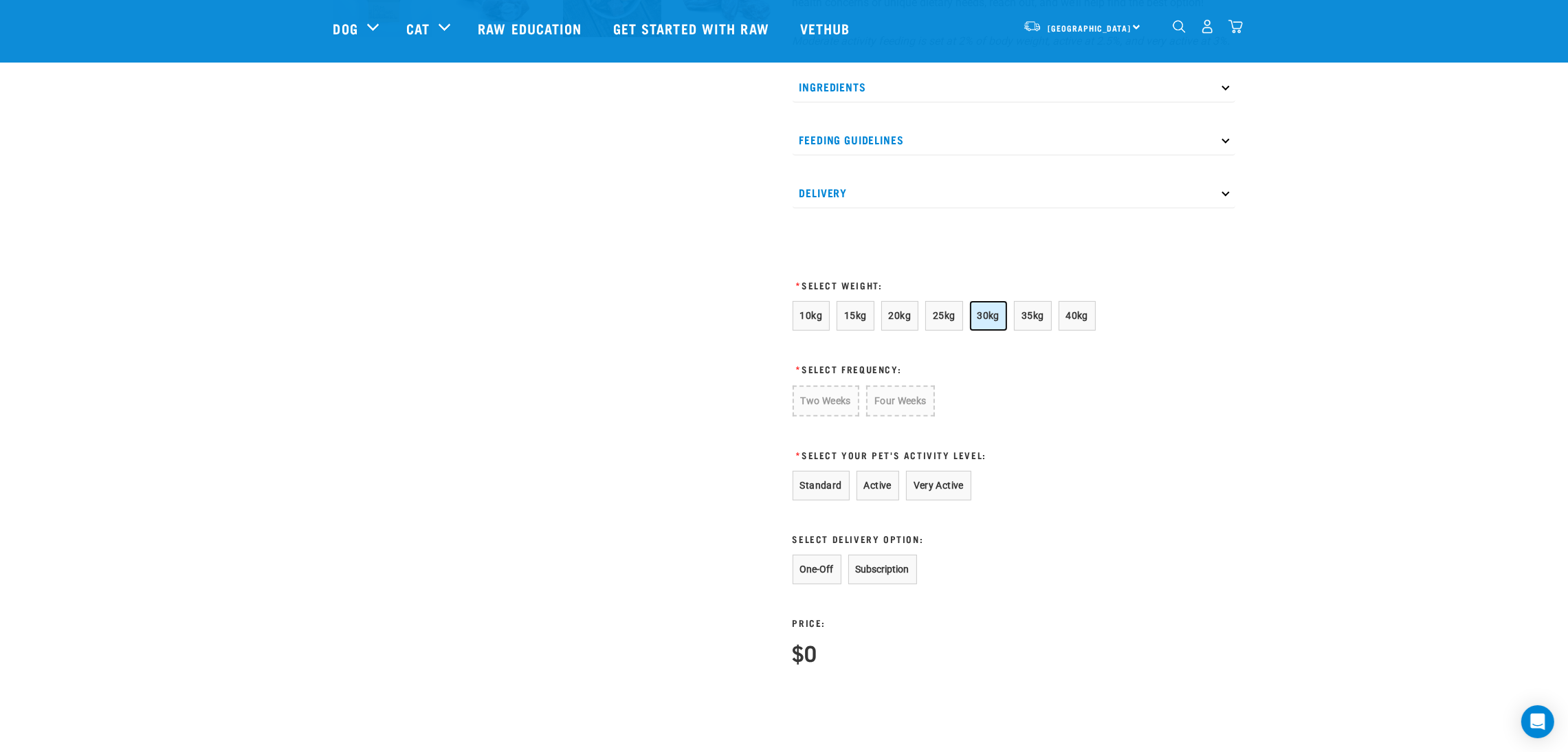
click at [995, 321] on span "30kg" at bounding box center [989, 315] width 23 height 11
click at [834, 415] on button "Two Weeks" at bounding box center [826, 400] width 66 height 29
click at [833, 499] on button "Standard" at bounding box center [821, 484] width 57 height 29
click at [827, 583] on button "One-Off" at bounding box center [817, 567] width 48 height 29
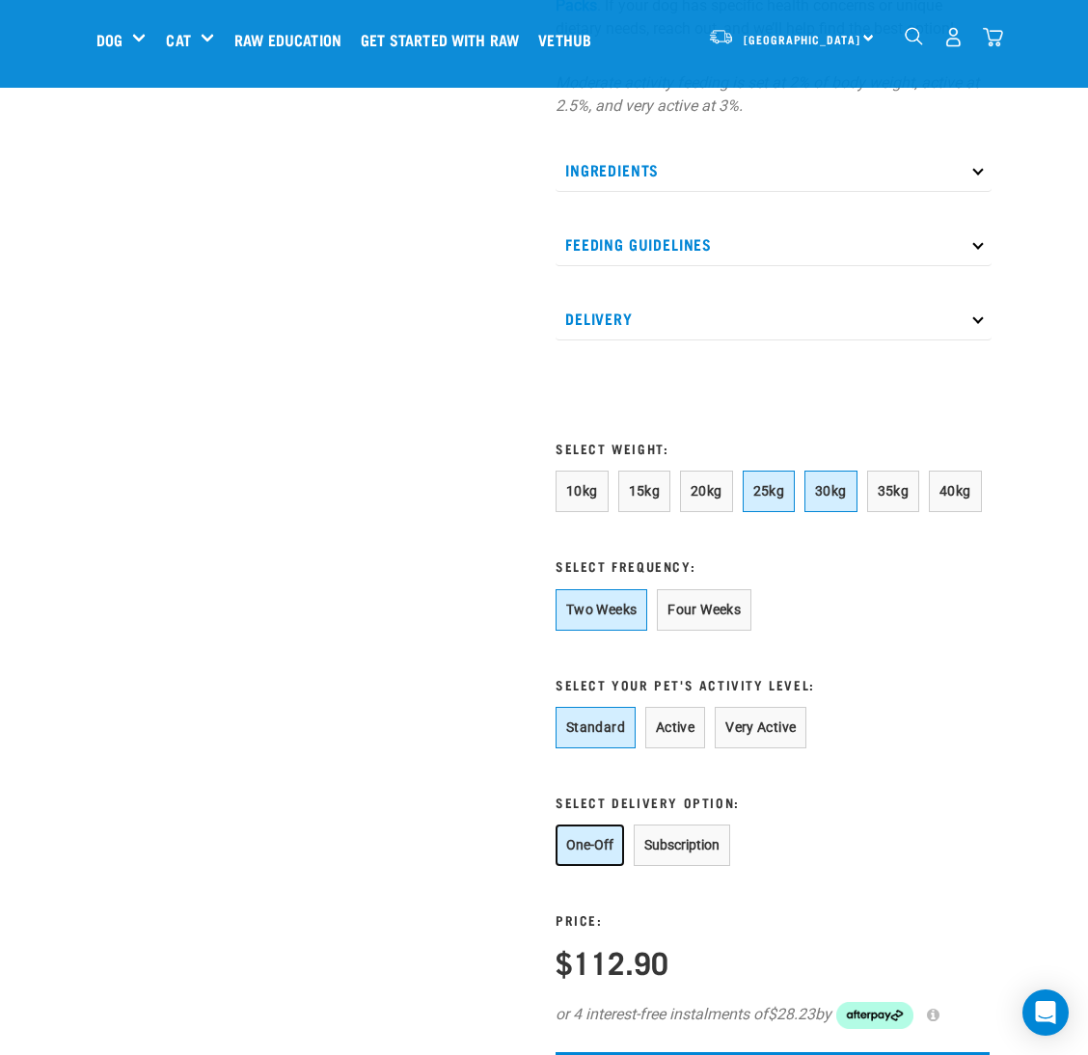
scroll to position [1012, 0]
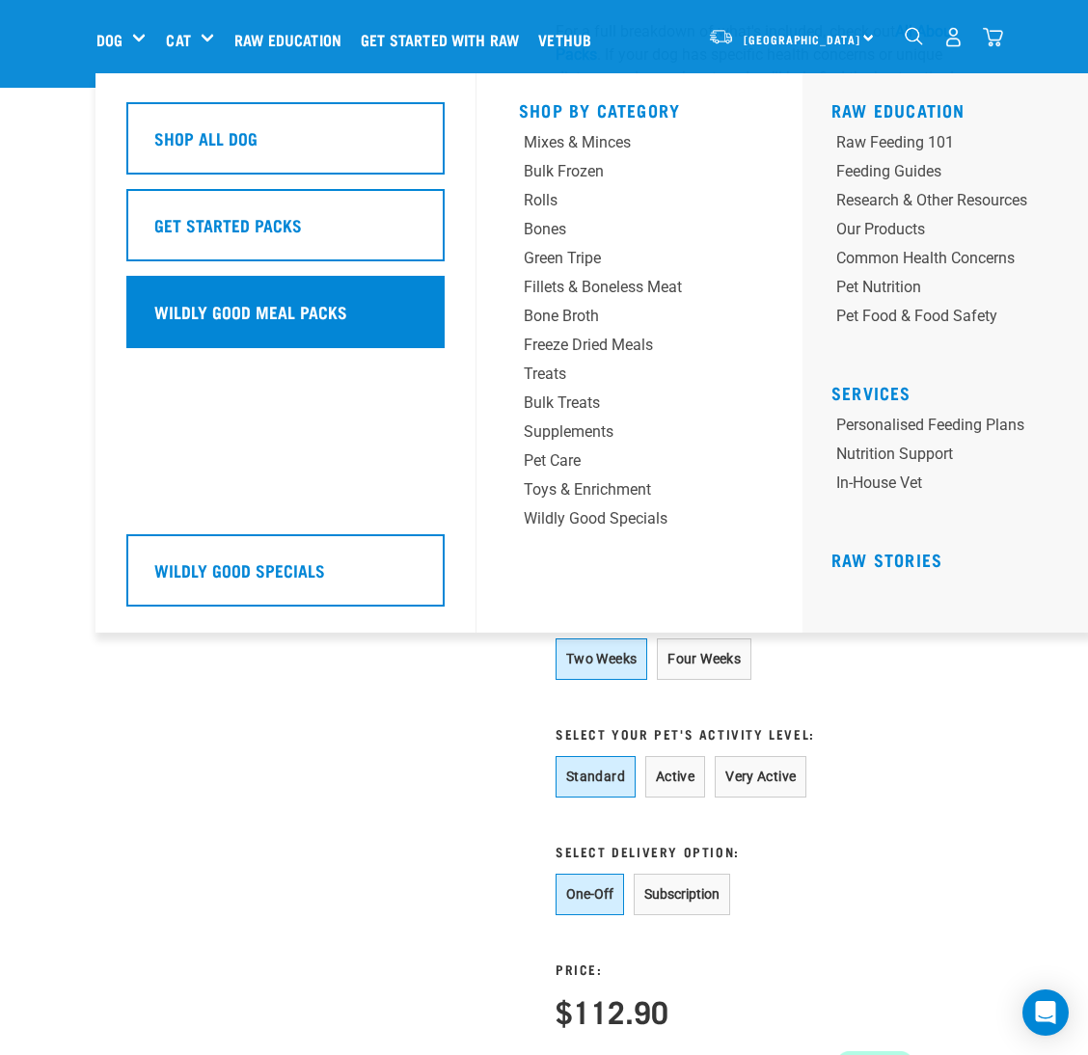
click at [309, 342] on div "Wildly Good Meal Packs" at bounding box center [285, 312] width 318 height 72
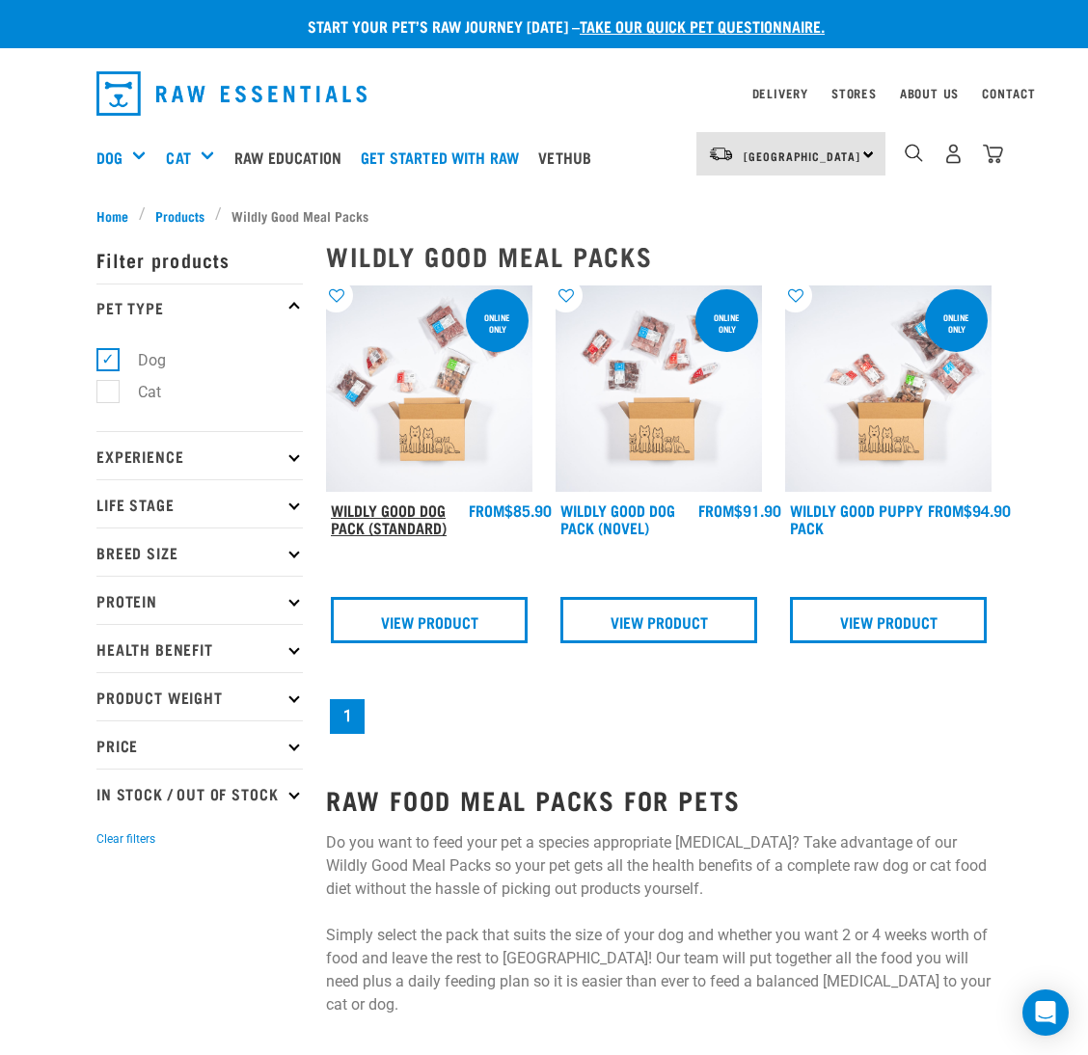
click at [427, 521] on link "Wildly Good Dog Pack (Standard)" at bounding box center [389, 518] width 116 height 26
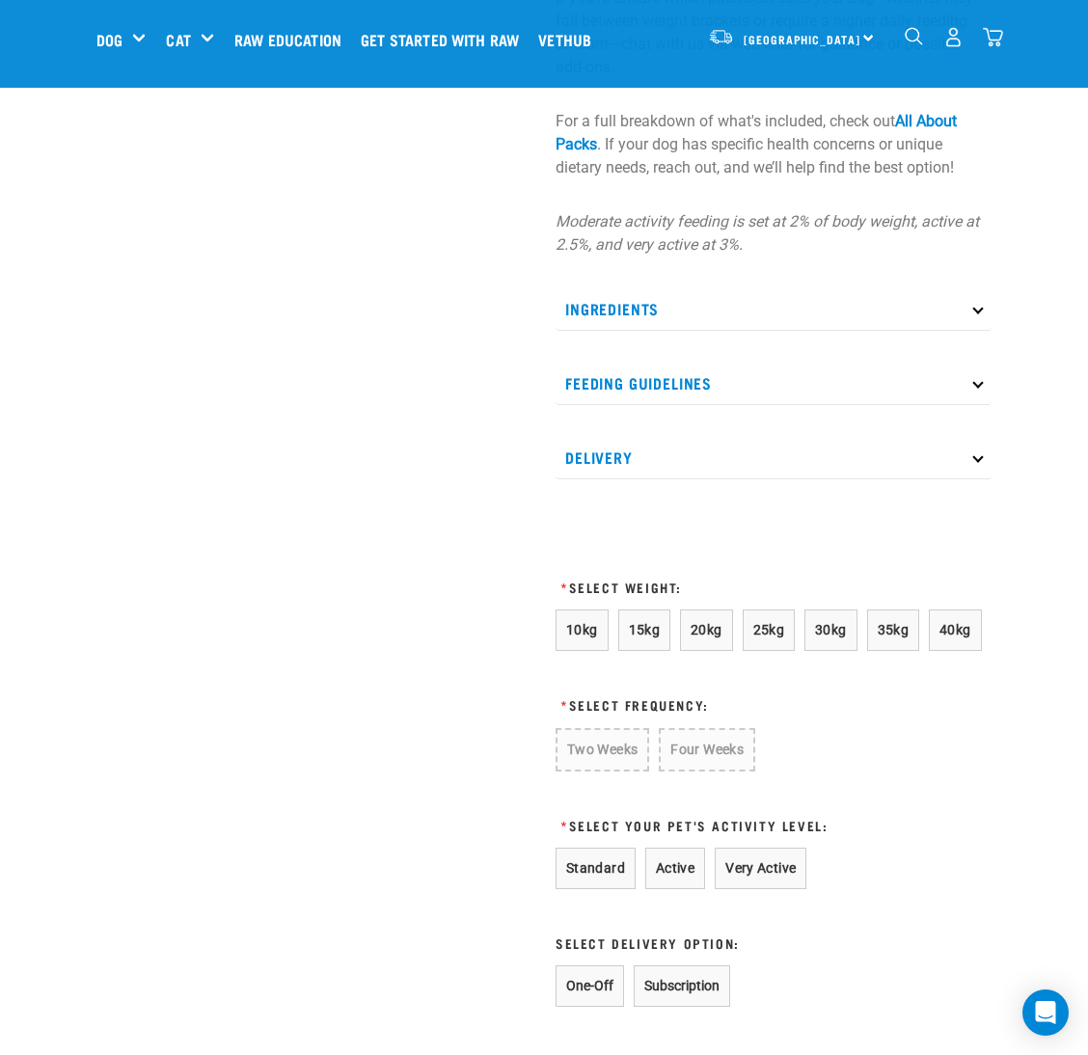
scroll to position [1012, 0]
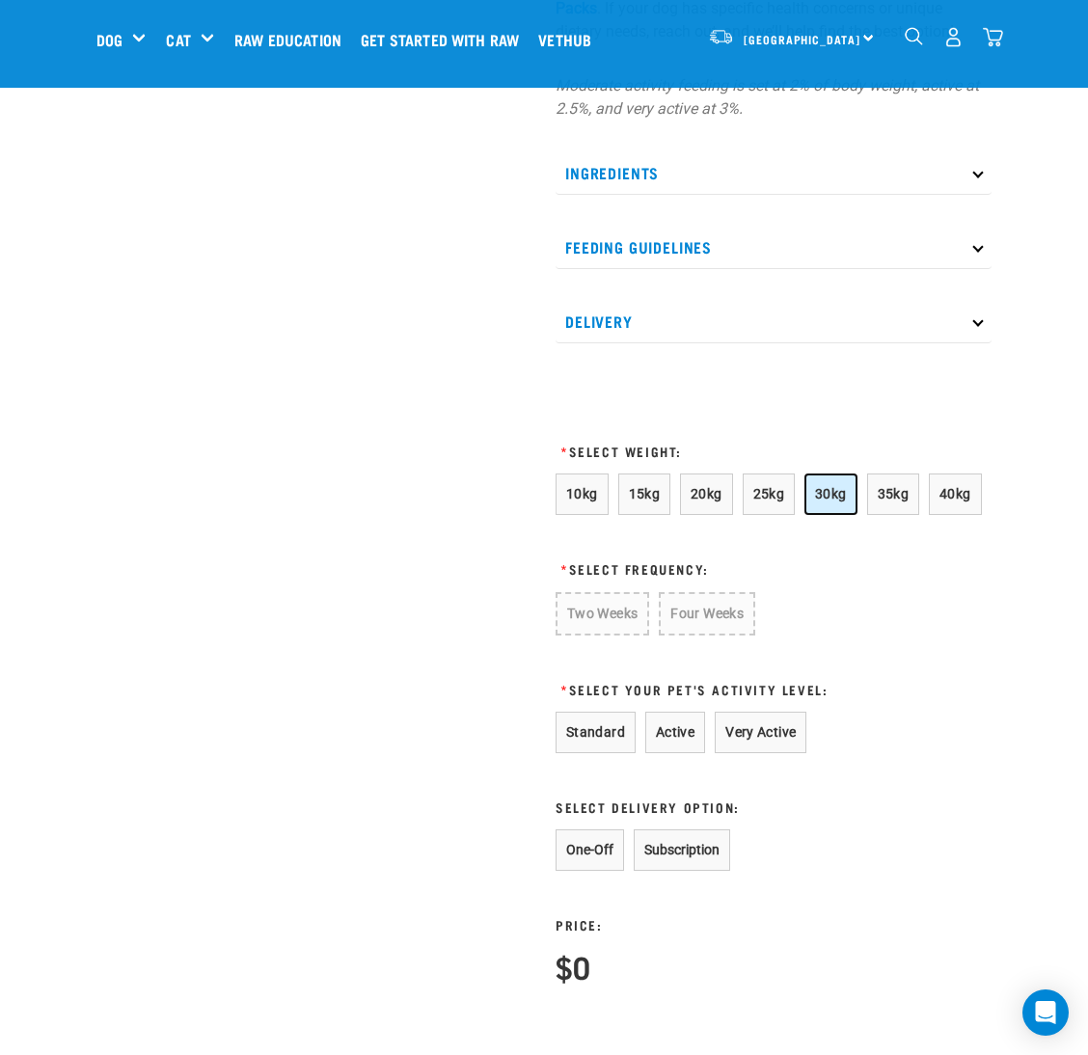
click at [811, 488] on button "30kg" at bounding box center [830, 493] width 53 height 41
click at [624, 620] on button "Two Weeks" at bounding box center [601, 612] width 92 height 41
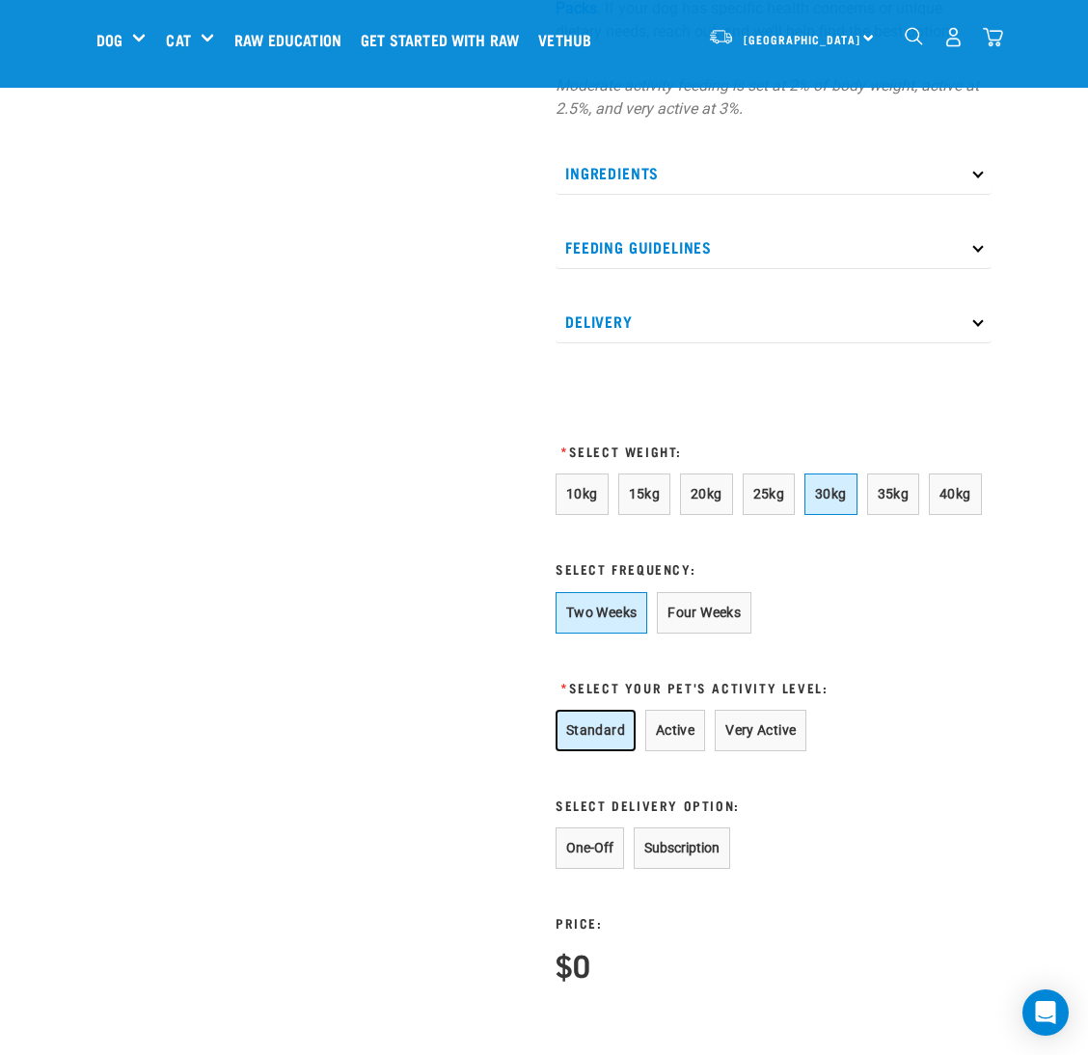
click at [606, 726] on button "Standard" at bounding box center [595, 730] width 80 height 41
click at [644, 836] on button "Subscription" at bounding box center [681, 847] width 96 height 41
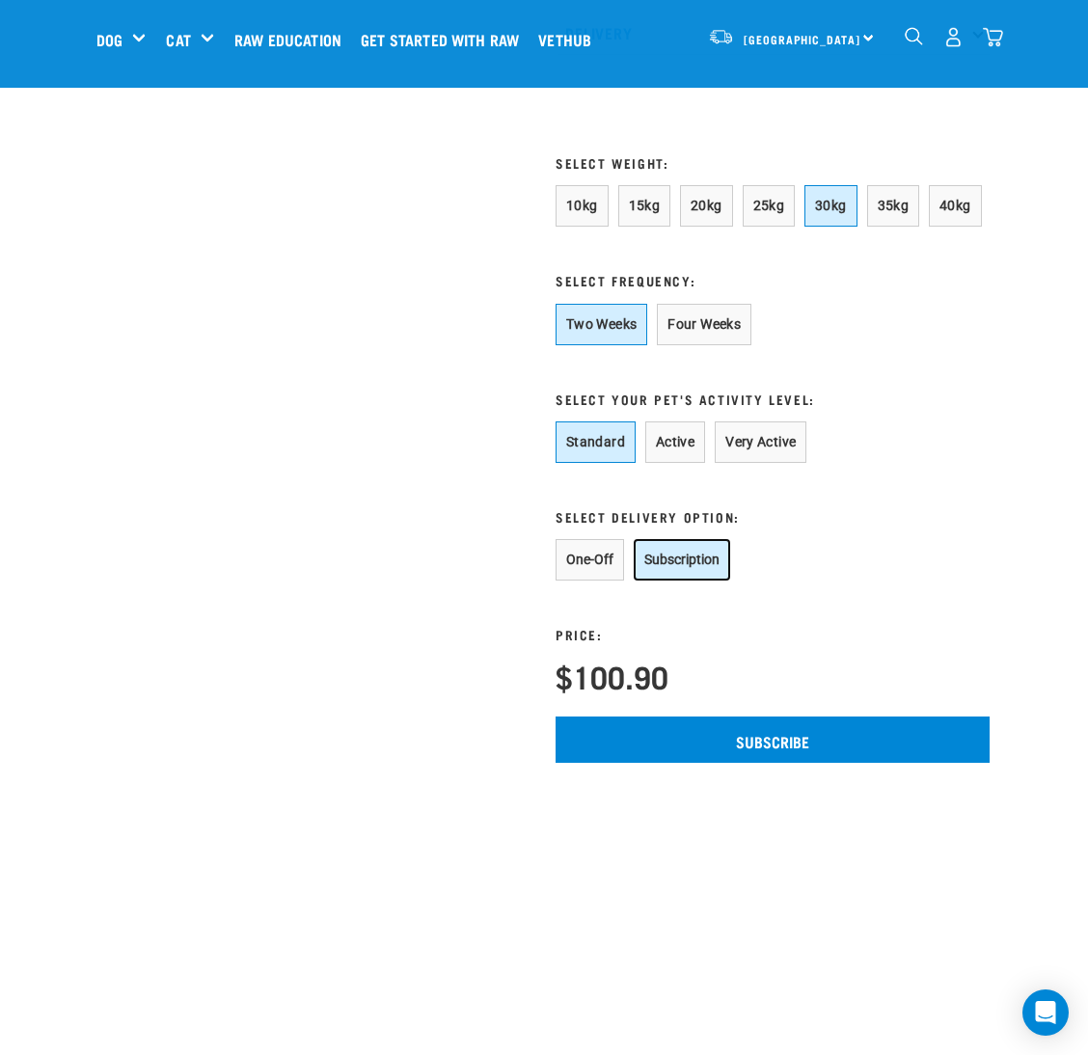
scroll to position [1157, 0]
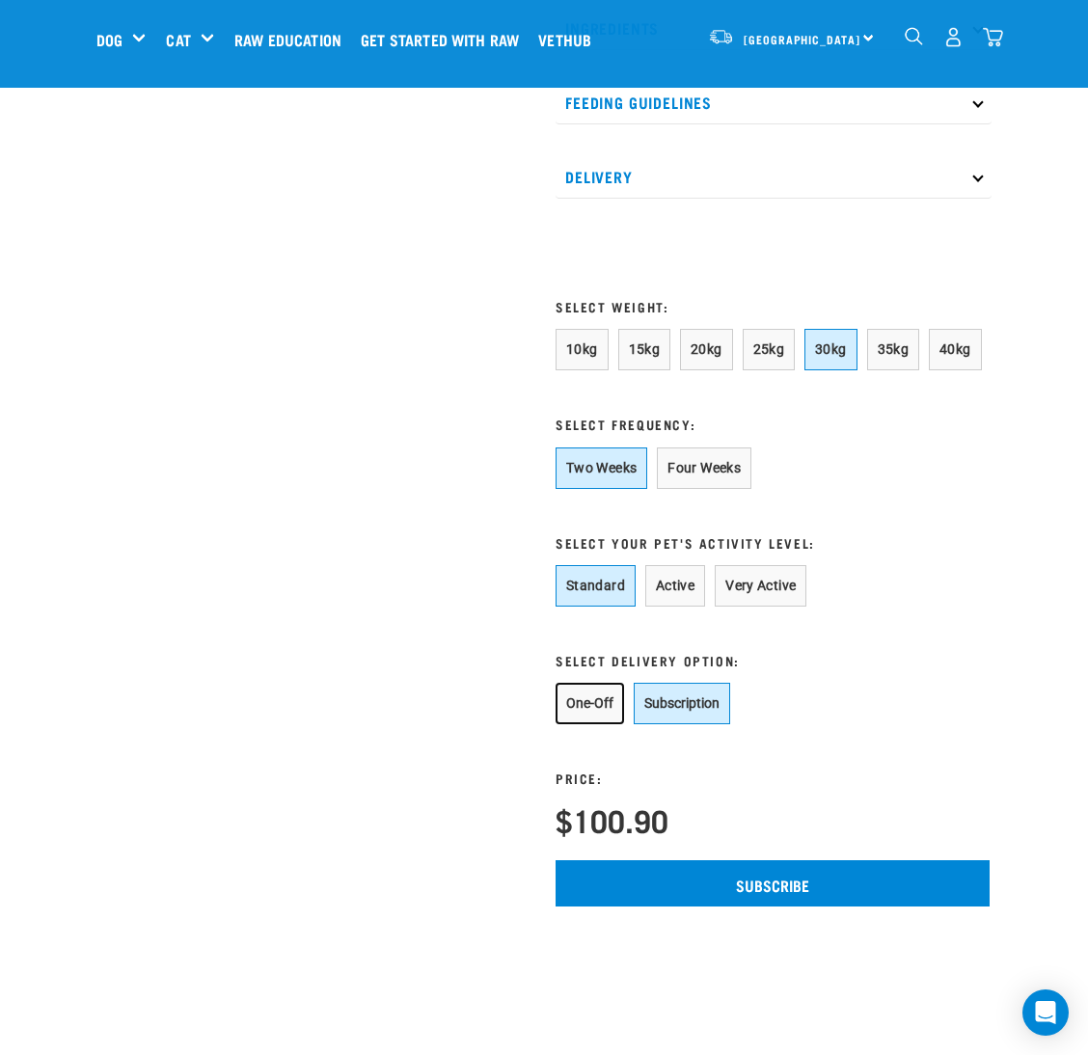
click at [587, 714] on button "One-Off" at bounding box center [589, 703] width 68 height 41
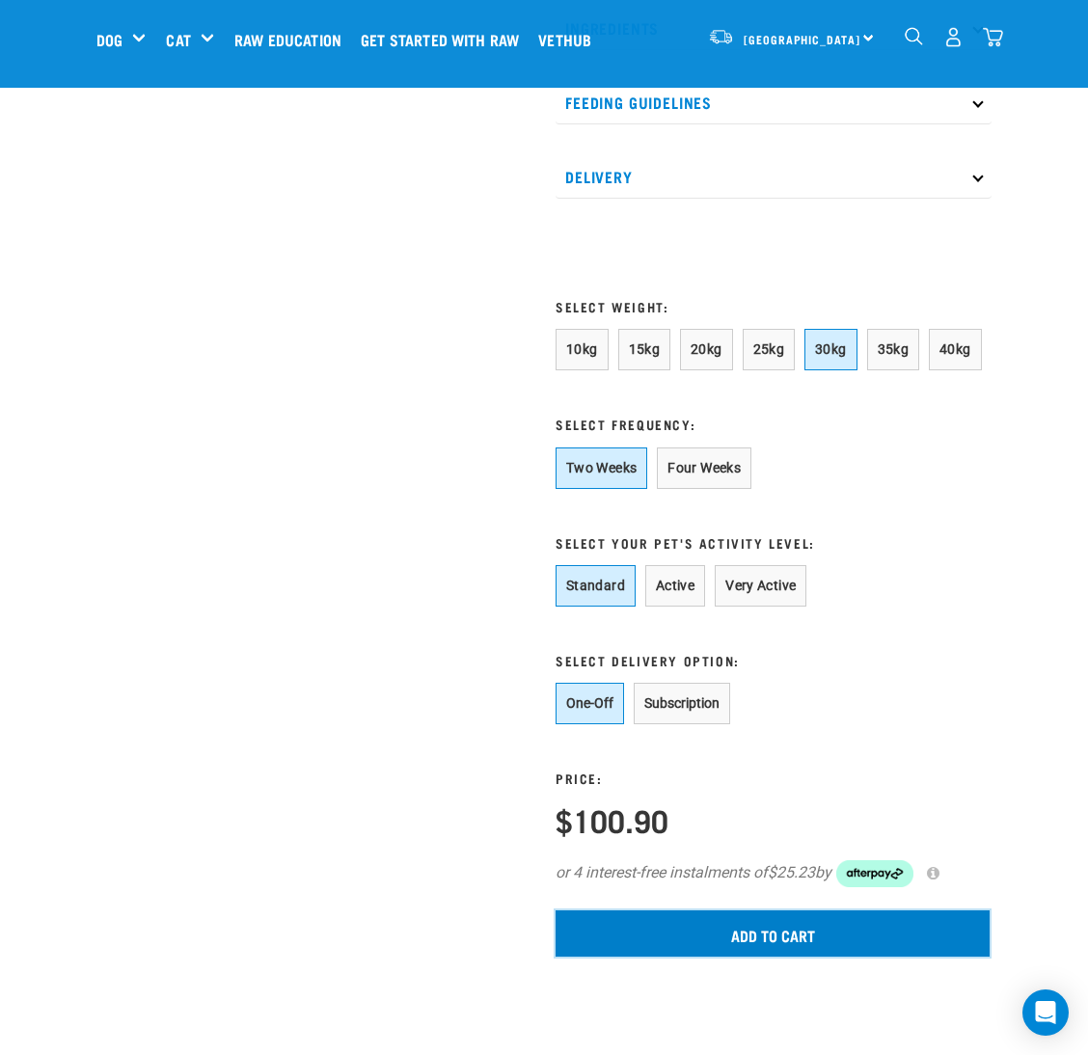
click at [713, 925] on input "Add to cart" at bounding box center [772, 933] width 434 height 46
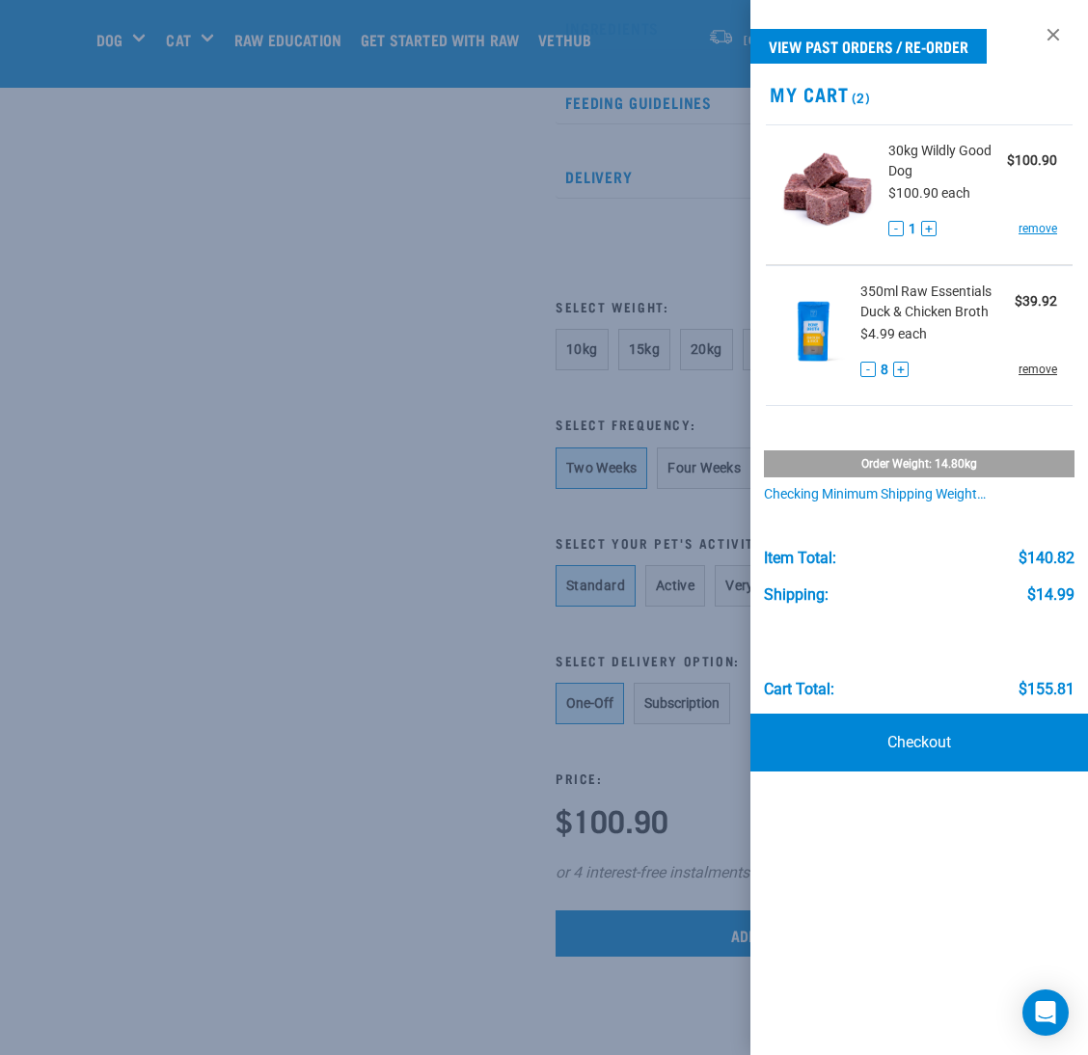
click at [1034, 370] on link "remove" at bounding box center [1037, 369] width 39 height 17
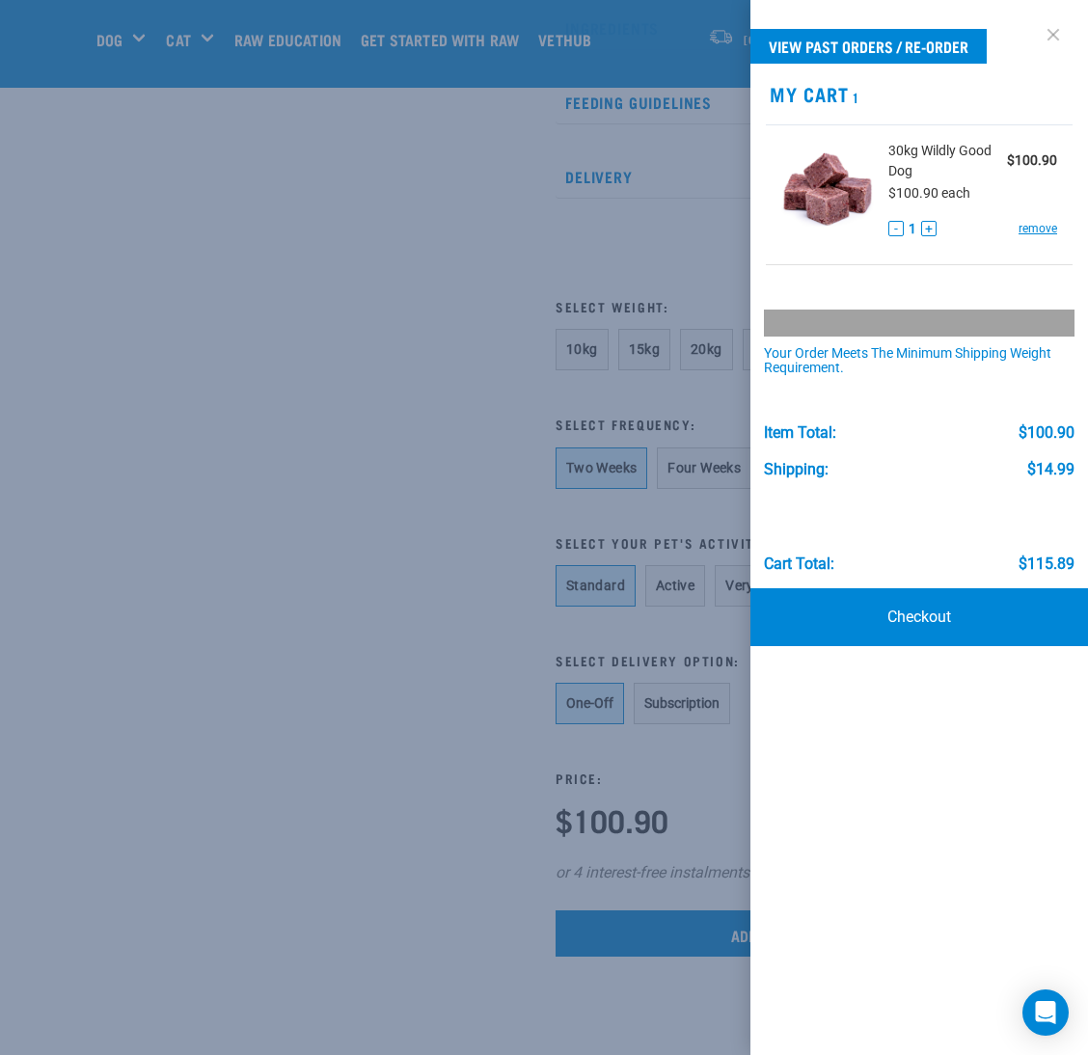
click at [1058, 36] on link at bounding box center [1052, 34] width 31 height 31
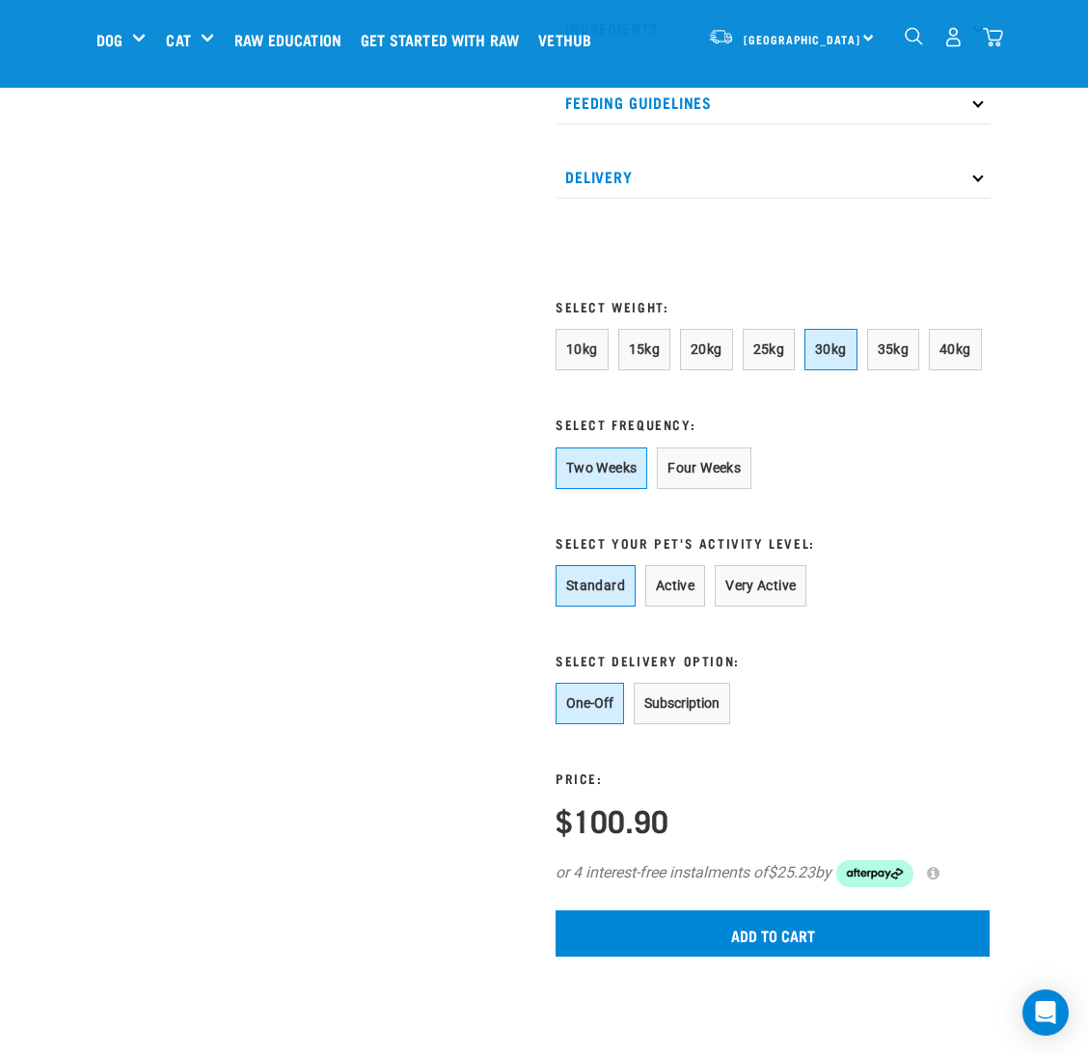
click at [951, 30] on img "dropdown navigation" at bounding box center [953, 37] width 20 height 20
